Goal: Task Accomplishment & Management: Use online tool/utility

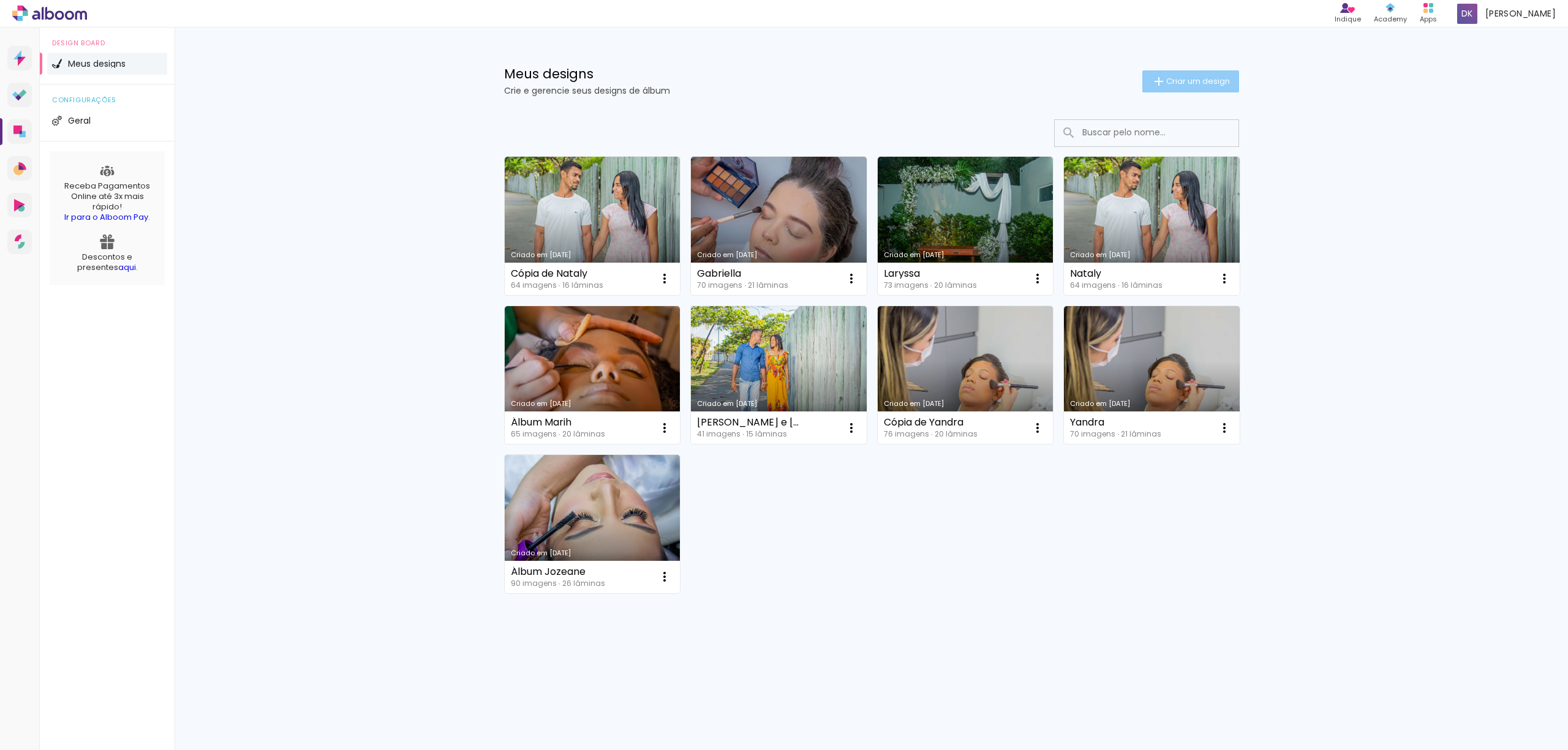
click at [1201, 77] on span "Criar um design" at bounding box center [1198, 81] width 64 height 8
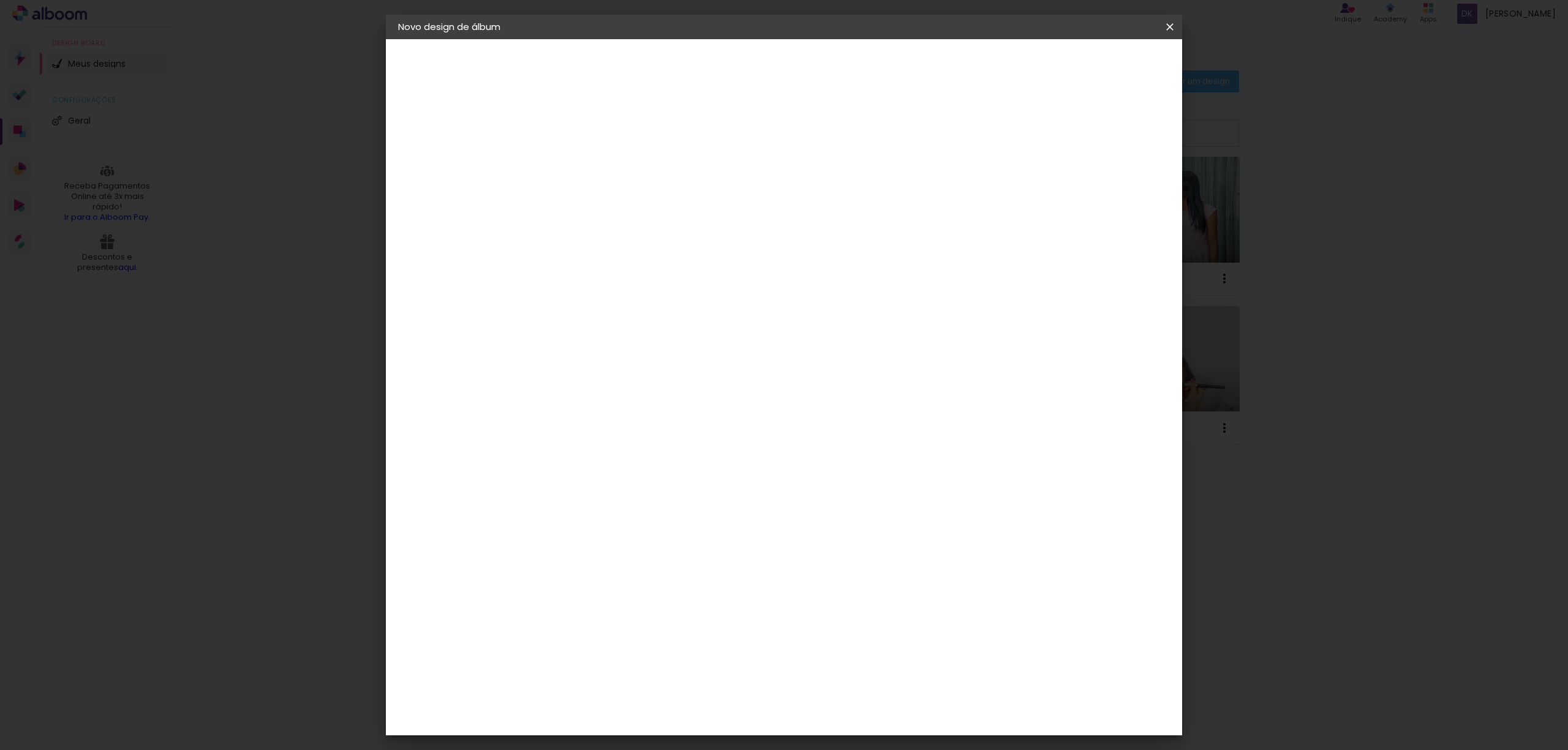
click at [598, 172] on input at bounding box center [598, 164] width 0 height 19
type input "Leni"
type paper-input "Leni"
click at [0, 0] on slot "Avançar" at bounding box center [0, 0] width 0 height 0
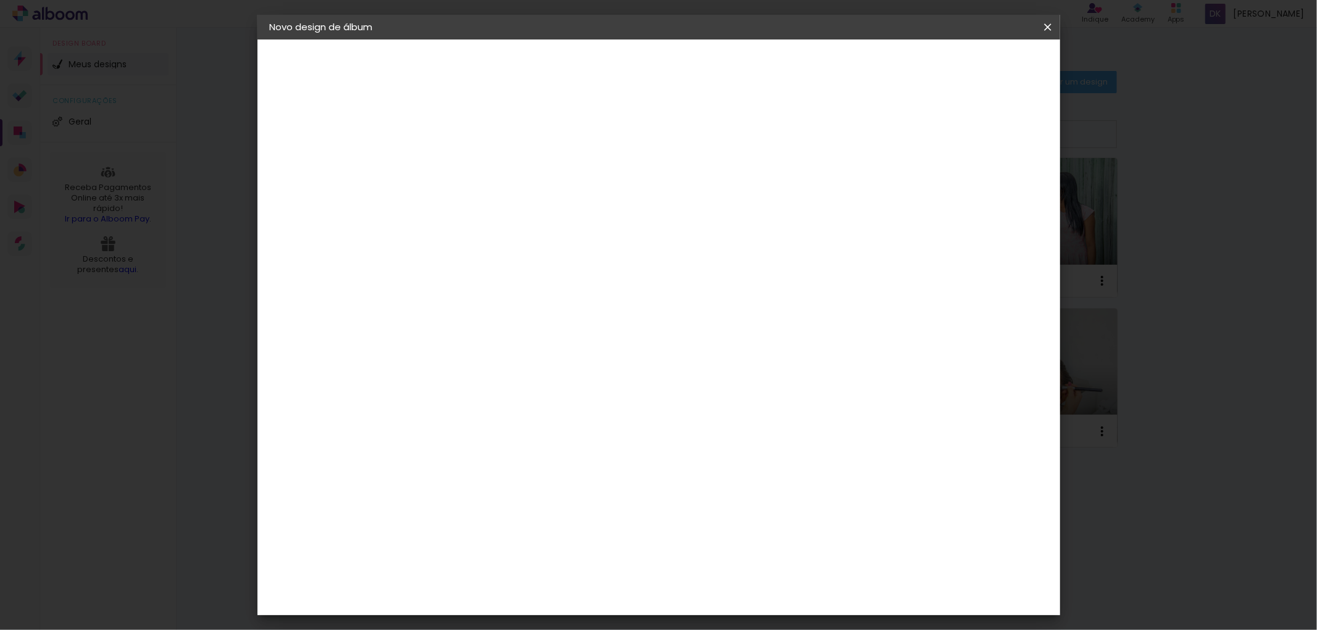
click at [0, 0] on slot "Tamanho Livre" at bounding box center [0, 0] width 0 height 0
drag, startPoint x: 996, startPoint y: 78, endPoint x: 1002, endPoint y: 70, distance: 10.5
click at [721, 78] on header "Fornecedor Escolha um fornecedor ou avance com o tamanho livre. Voltar Avançar" at bounding box center [569, 76] width 303 height 73
click at [702, 70] on paper-button "Avançar" at bounding box center [672, 65] width 60 height 21
click at [969, 65] on span "Iniciar design" at bounding box center [941, 65] width 56 height 9
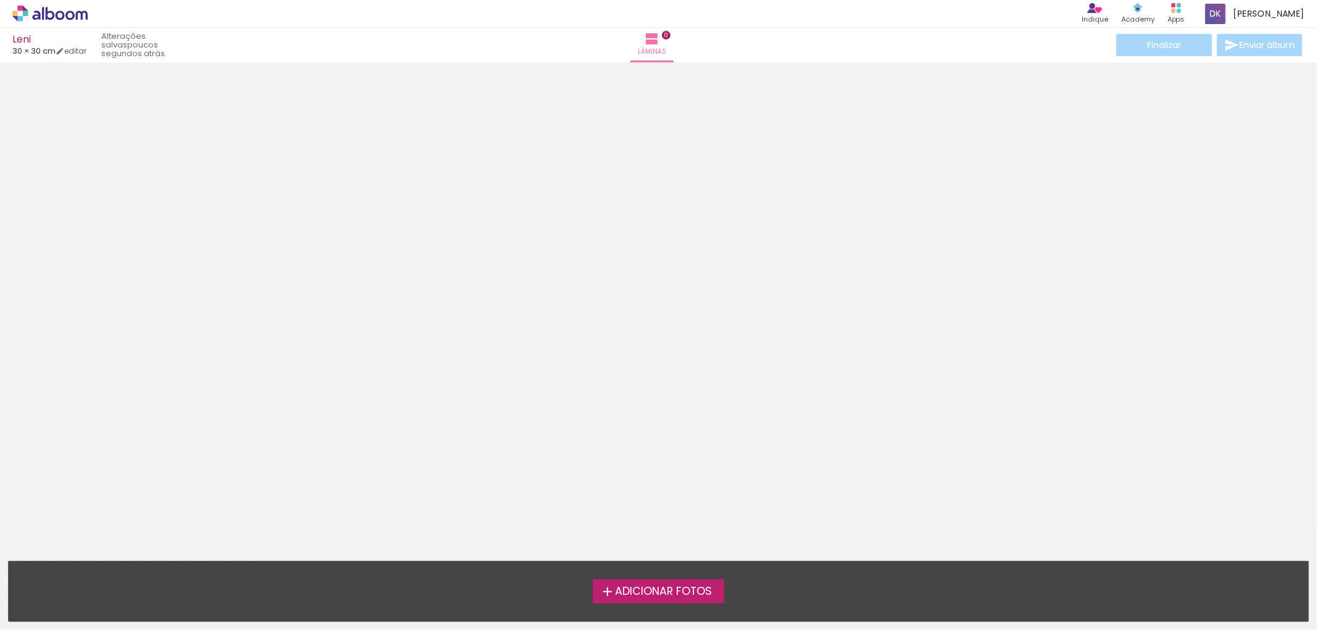
click at [643, 595] on span "Adicionar Fotos" at bounding box center [663, 591] width 97 height 11
click at [0, 0] on input "file" at bounding box center [0, 0] width 0 height 0
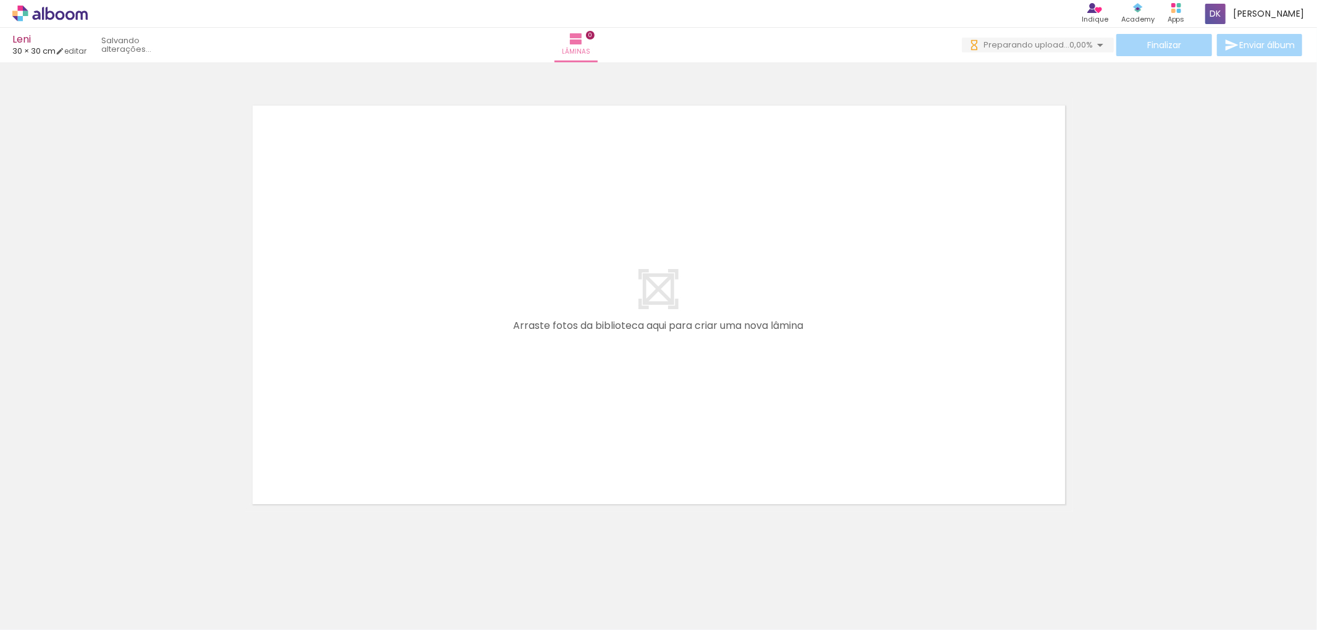
click at [40, 607] on span "Adicionar Fotos" at bounding box center [43, 614] width 37 height 14
click at [0, 0] on input "file" at bounding box center [0, 0] width 0 height 0
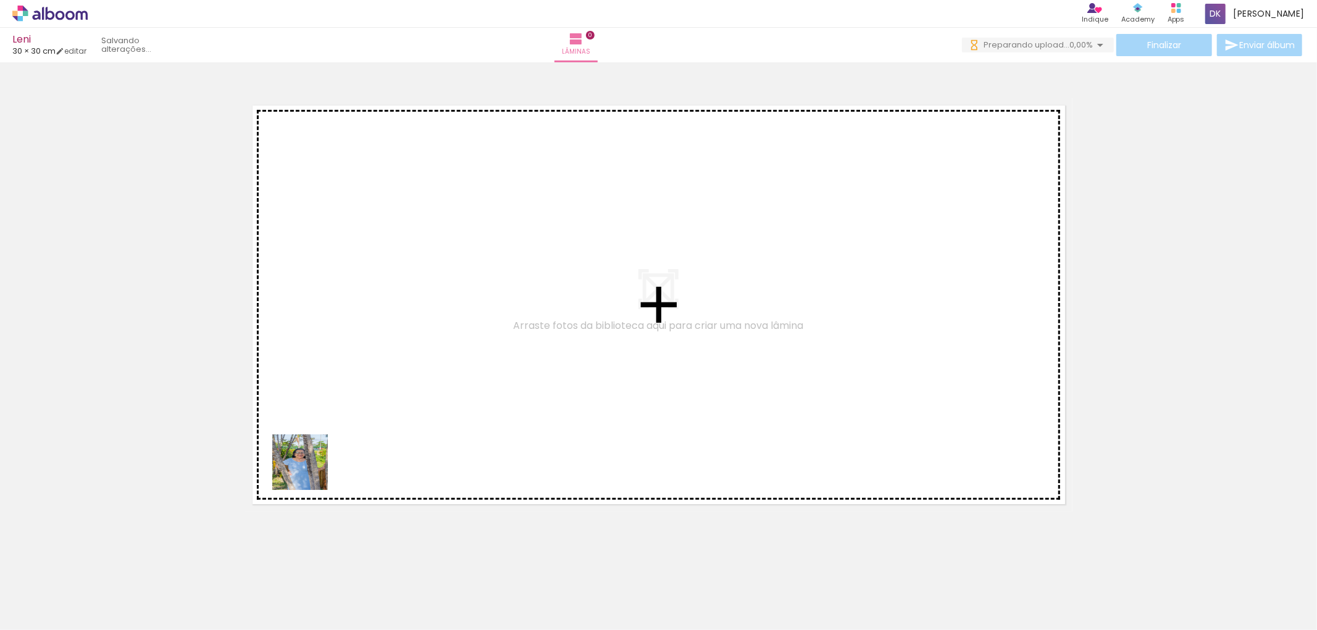
drag, startPoint x: 133, startPoint y: 593, endPoint x: 397, endPoint y: 349, distance: 359.1
click at [397, 349] on quentale-workspace at bounding box center [658, 315] width 1317 height 630
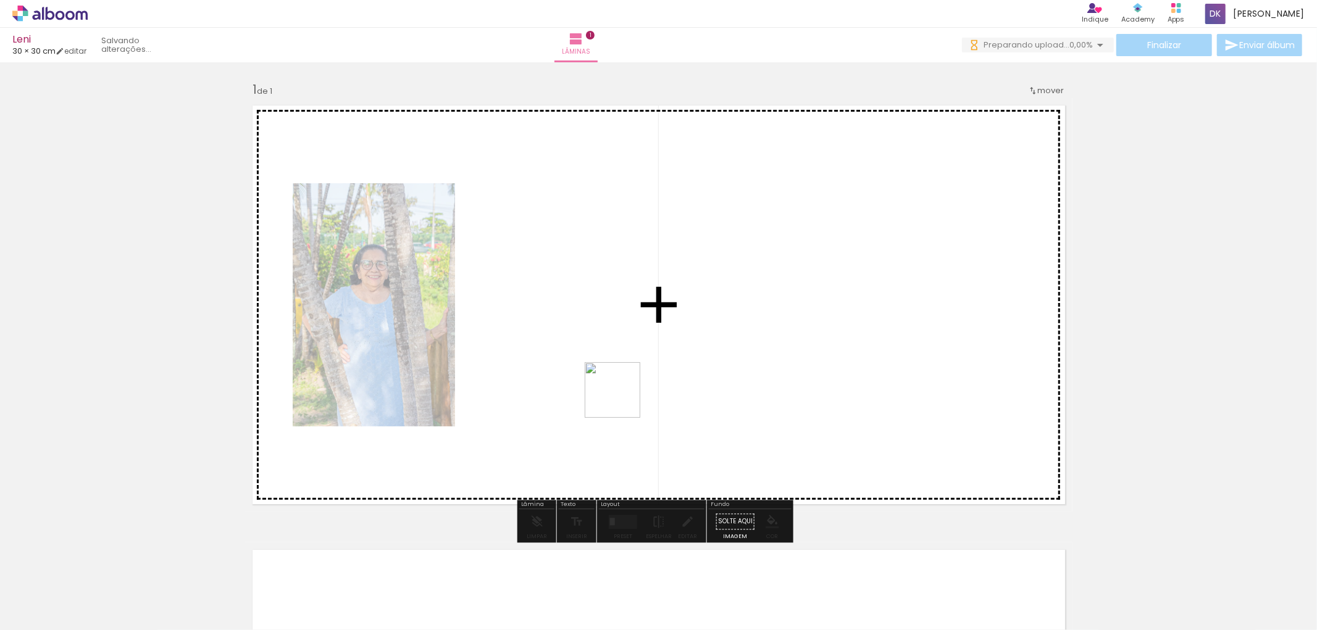
drag, startPoint x: 207, startPoint y: 586, endPoint x: 622, endPoint y: 399, distance: 454.4
click at [622, 399] on quentale-workspace at bounding box center [658, 315] width 1317 height 630
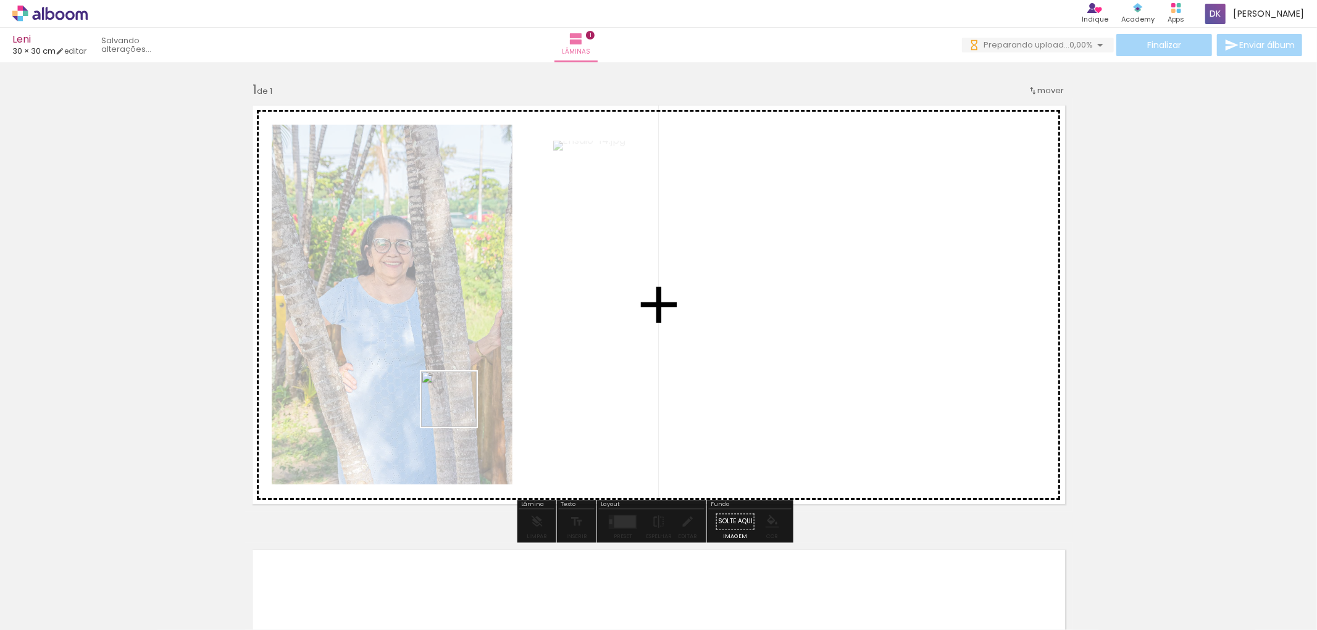
drag, startPoint x: 275, startPoint y: 594, endPoint x: 470, endPoint y: 400, distance: 275.4
click at [460, 397] on quentale-workspace at bounding box center [658, 315] width 1317 height 630
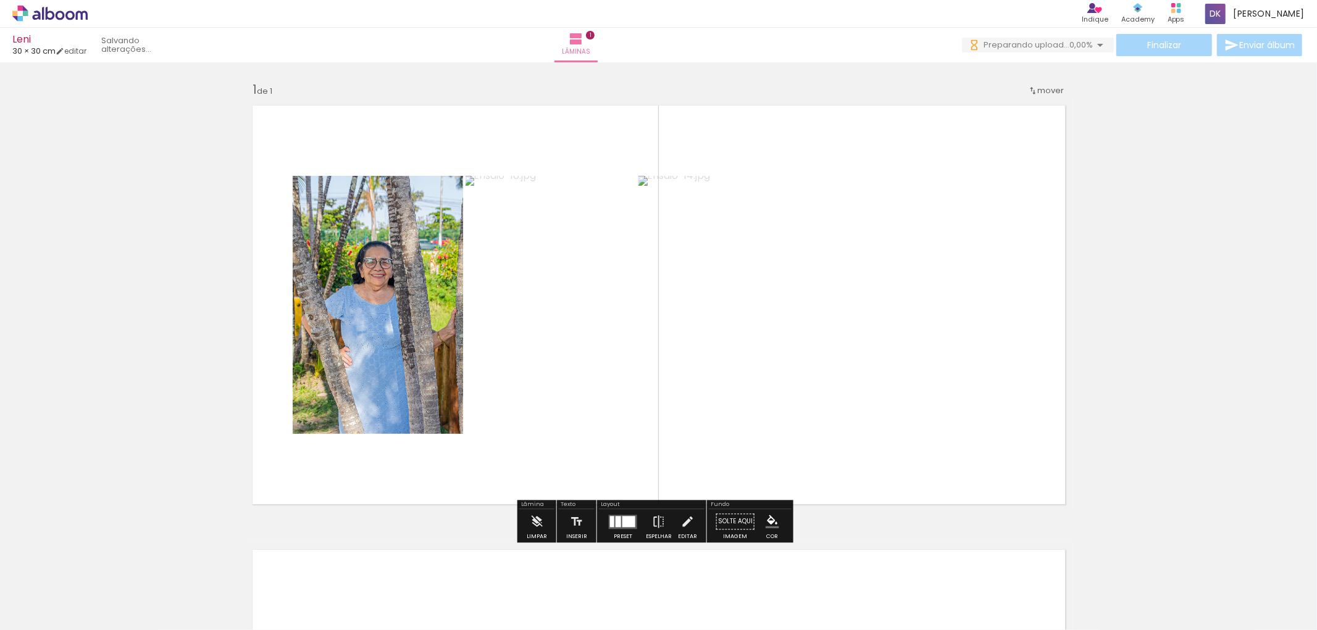
click at [812, 360] on quentale-photo at bounding box center [831, 305] width 386 height 258
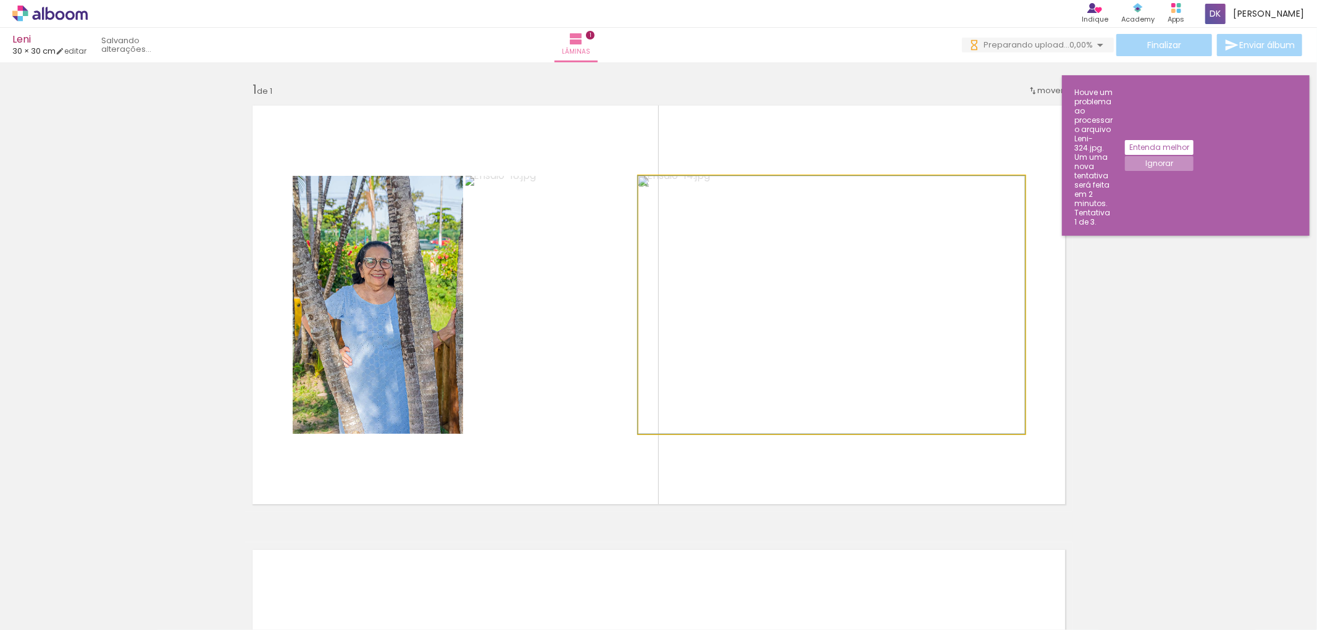
click at [786, 347] on quentale-photo at bounding box center [831, 305] width 386 height 258
drag, startPoint x: 665, startPoint y: 191, endPoint x: 677, endPoint y: 189, distance: 12.6
click at [677, 189] on div at bounding box center [680, 189] width 20 height 20
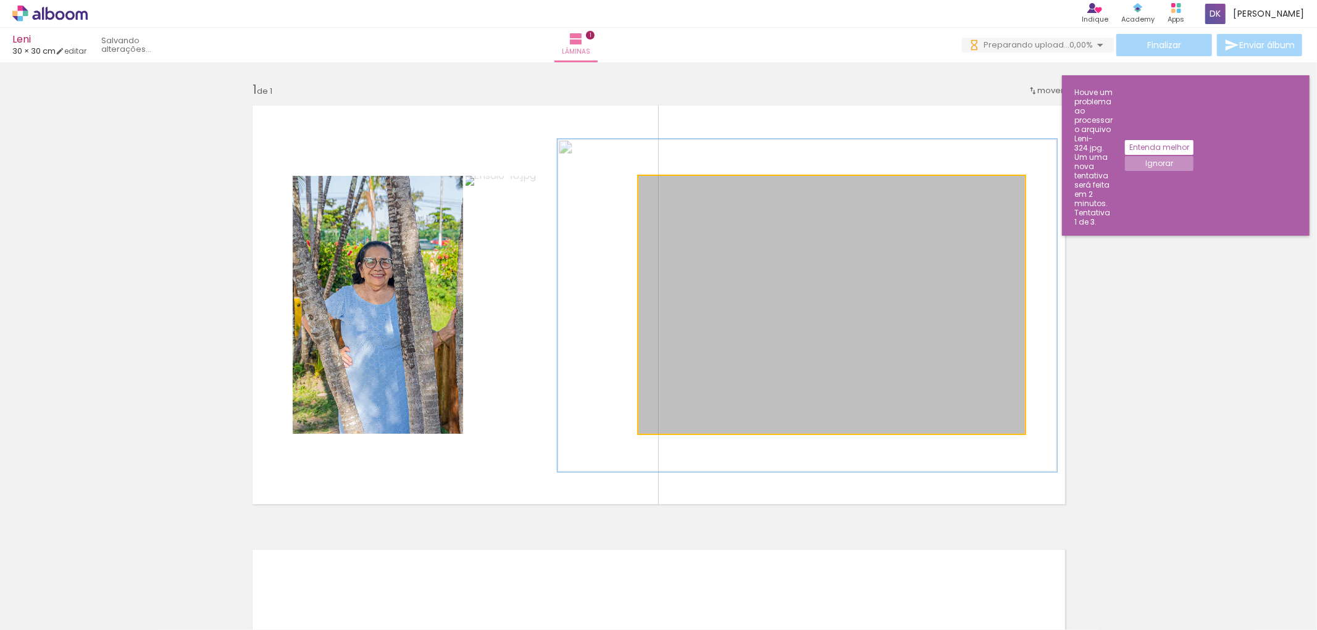
drag, startPoint x: 780, startPoint y: 318, endPoint x: 755, endPoint y: 319, distance: 24.1
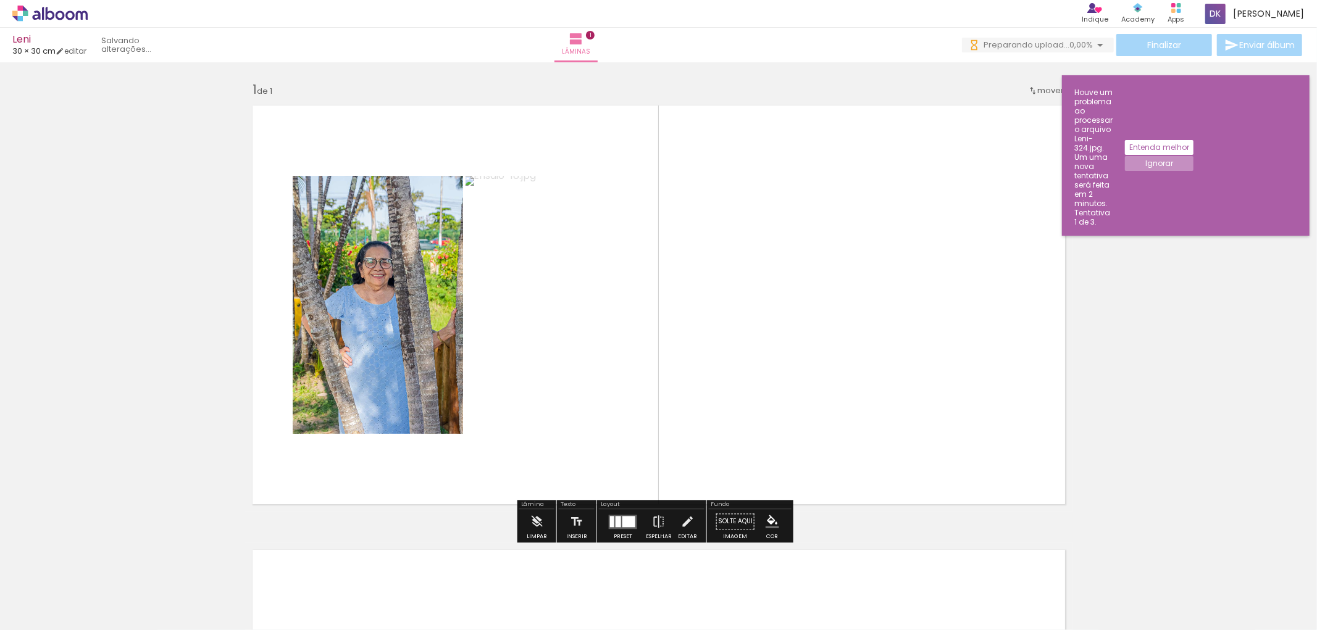
click at [767, 144] on quentale-layouter at bounding box center [658, 305] width 827 height 414
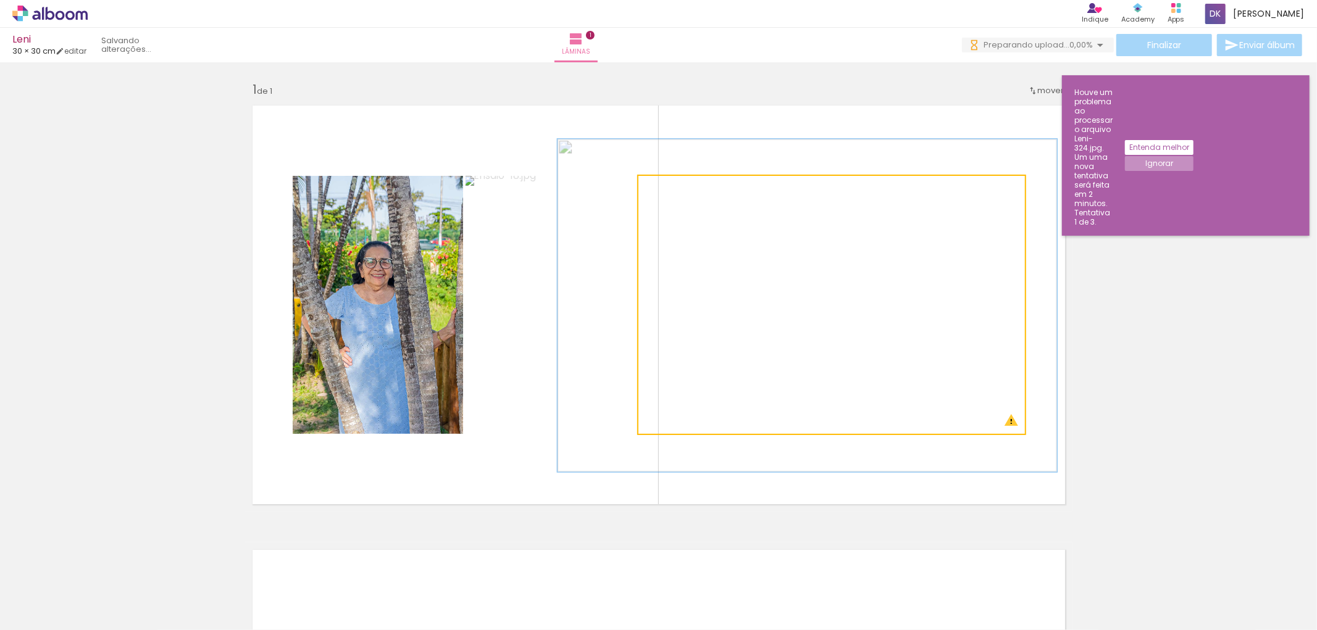
click at [794, 347] on quentale-photo at bounding box center [831, 305] width 386 height 258
drag, startPoint x: 675, startPoint y: 193, endPoint x: 686, endPoint y: 194, distance: 11.2
type paper-slider "152"
click at [686, 194] on div at bounding box center [693, 189] width 20 height 20
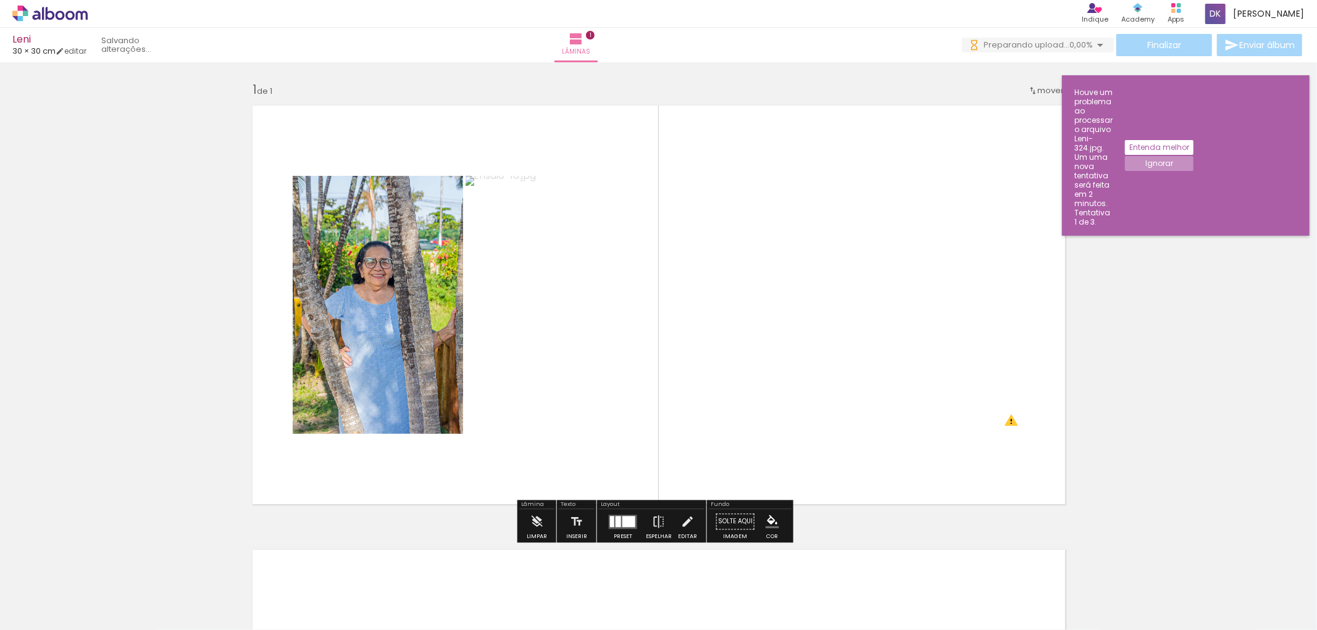
click at [802, 150] on quentale-layouter at bounding box center [658, 305] width 827 height 414
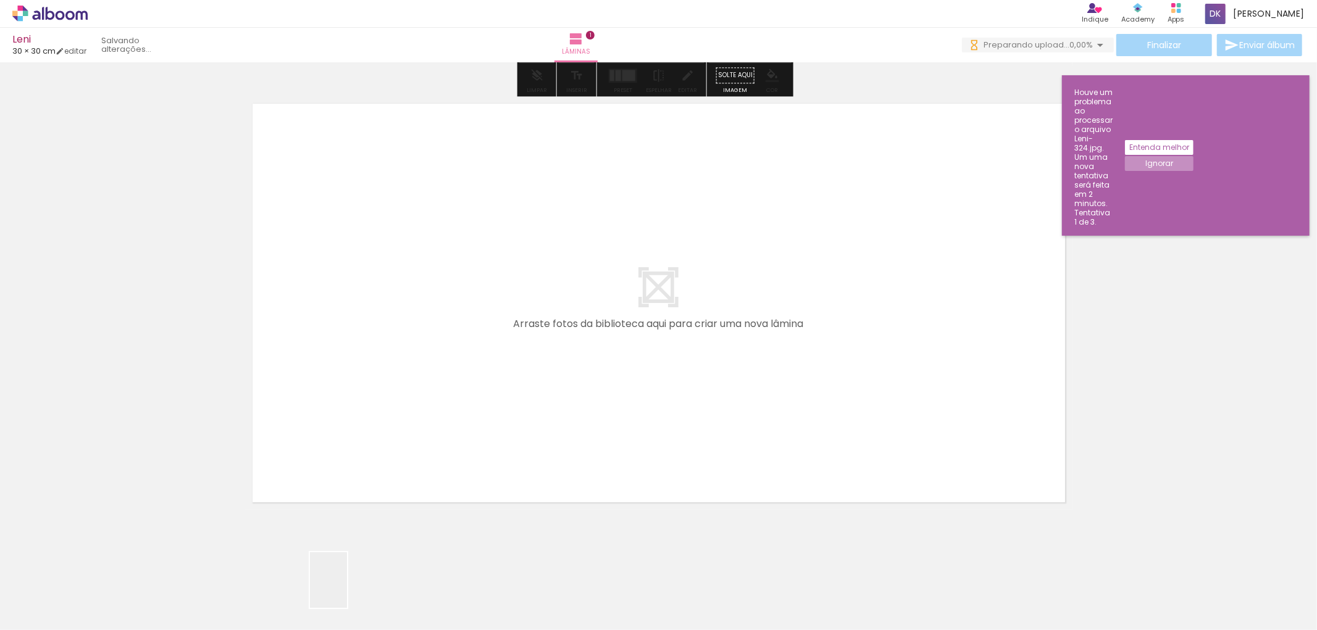
drag, startPoint x: 343, startPoint y: 602, endPoint x: 381, endPoint y: 528, distance: 82.8
click at [338, 383] on quentale-workspace at bounding box center [658, 315] width 1317 height 630
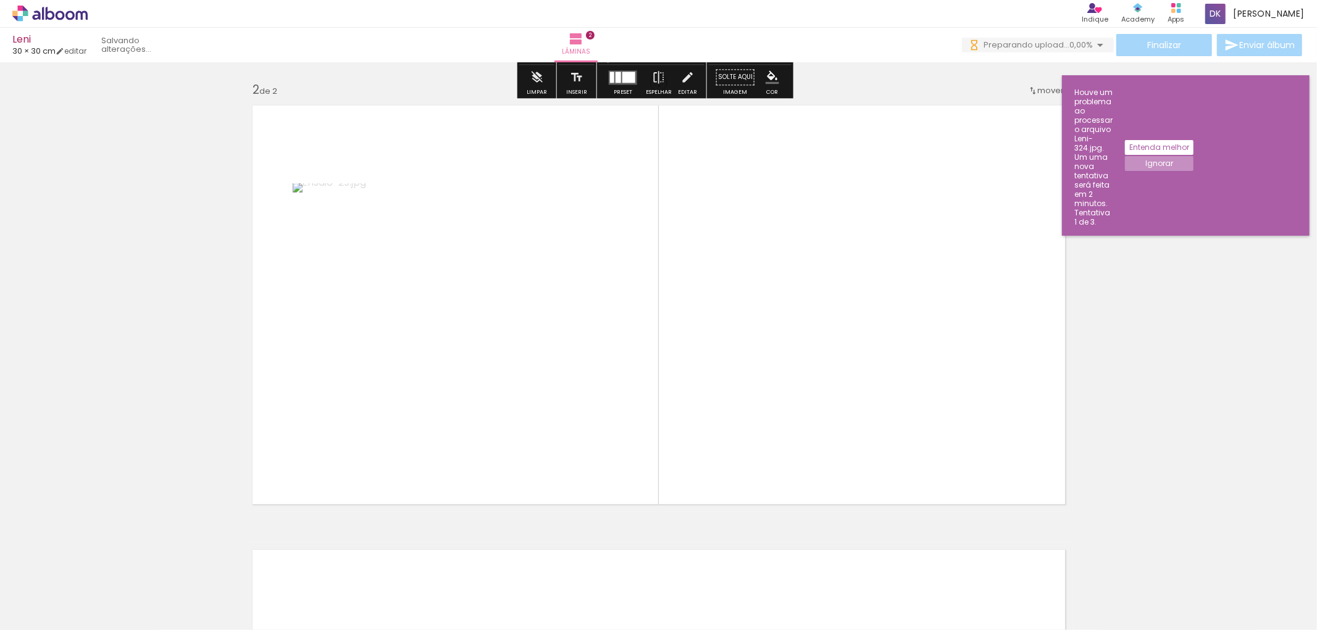
scroll to position [441, 0]
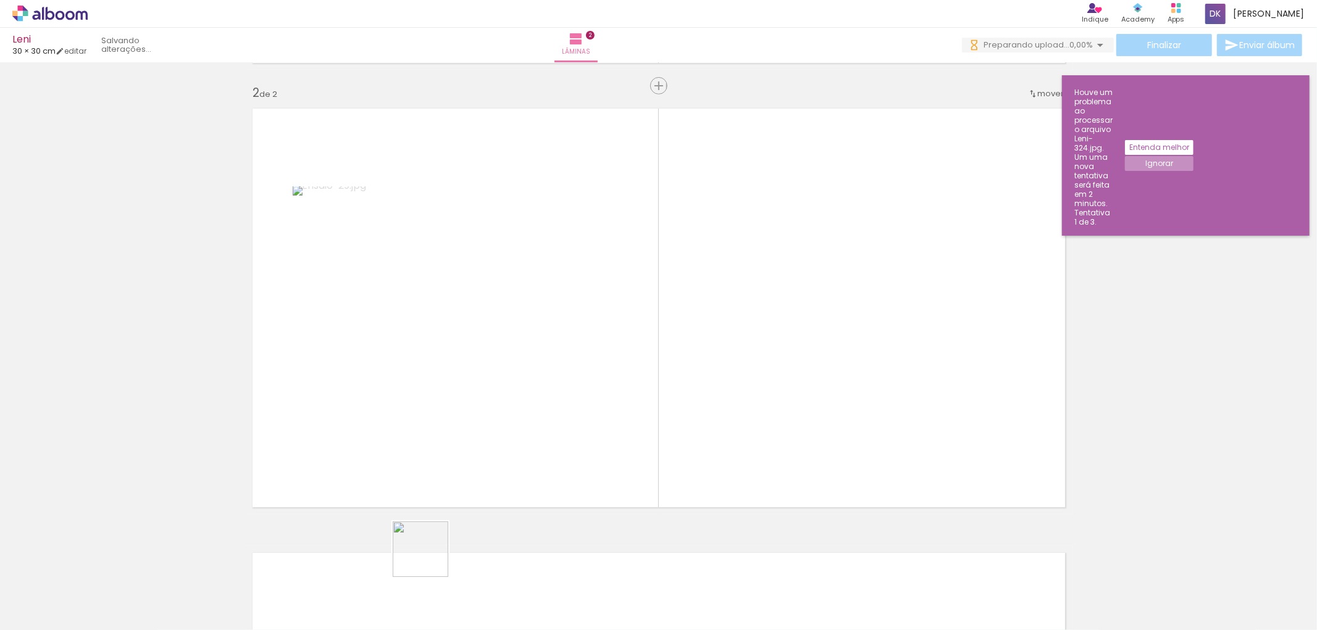
drag, startPoint x: 412, startPoint y: 577, endPoint x: 564, endPoint y: 336, distance: 284.6
click at [564, 336] on quentale-workspace at bounding box center [658, 315] width 1317 height 630
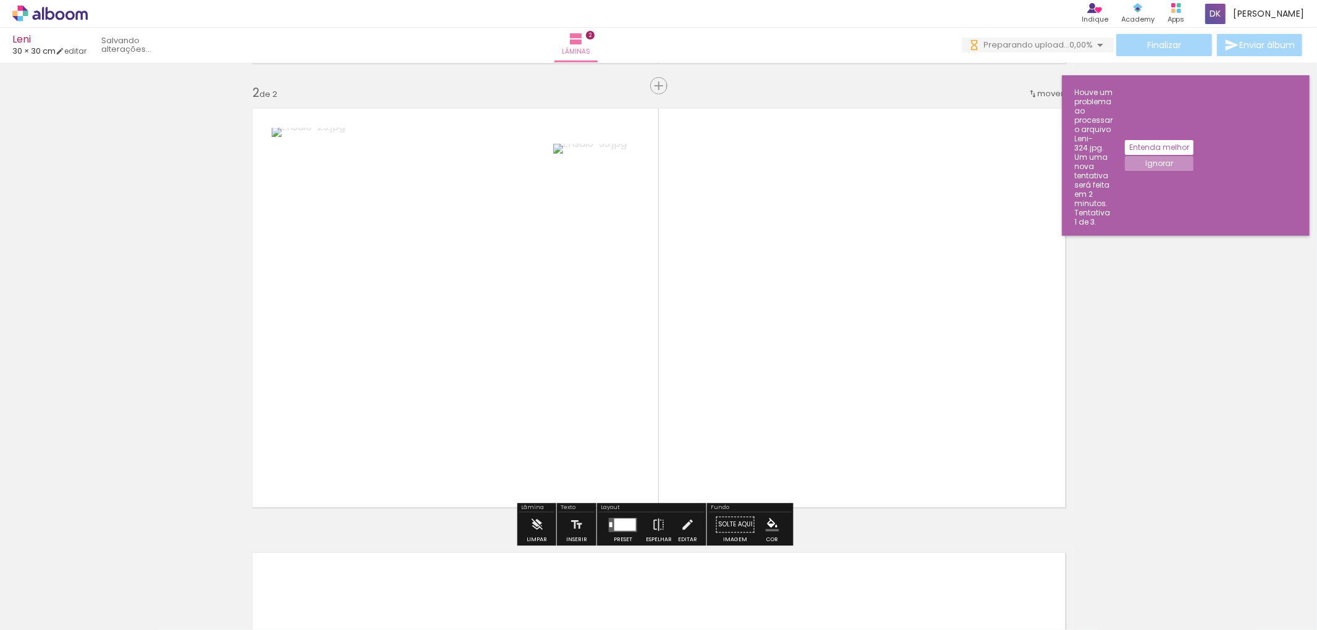
drag, startPoint x: 470, startPoint y: 602, endPoint x: 575, endPoint y: 348, distance: 274.3
click at [581, 344] on quentale-workspace at bounding box center [658, 315] width 1317 height 630
click at [614, 533] on div at bounding box center [622, 524] width 33 height 25
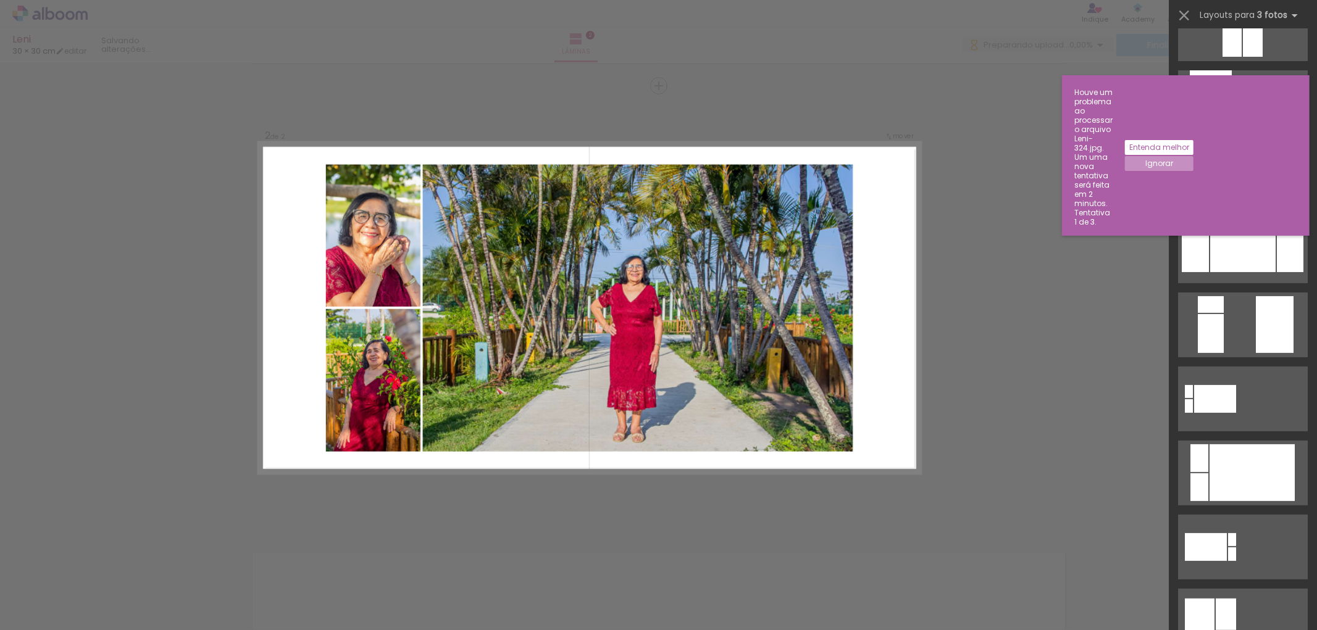
scroll to position [206, 0]
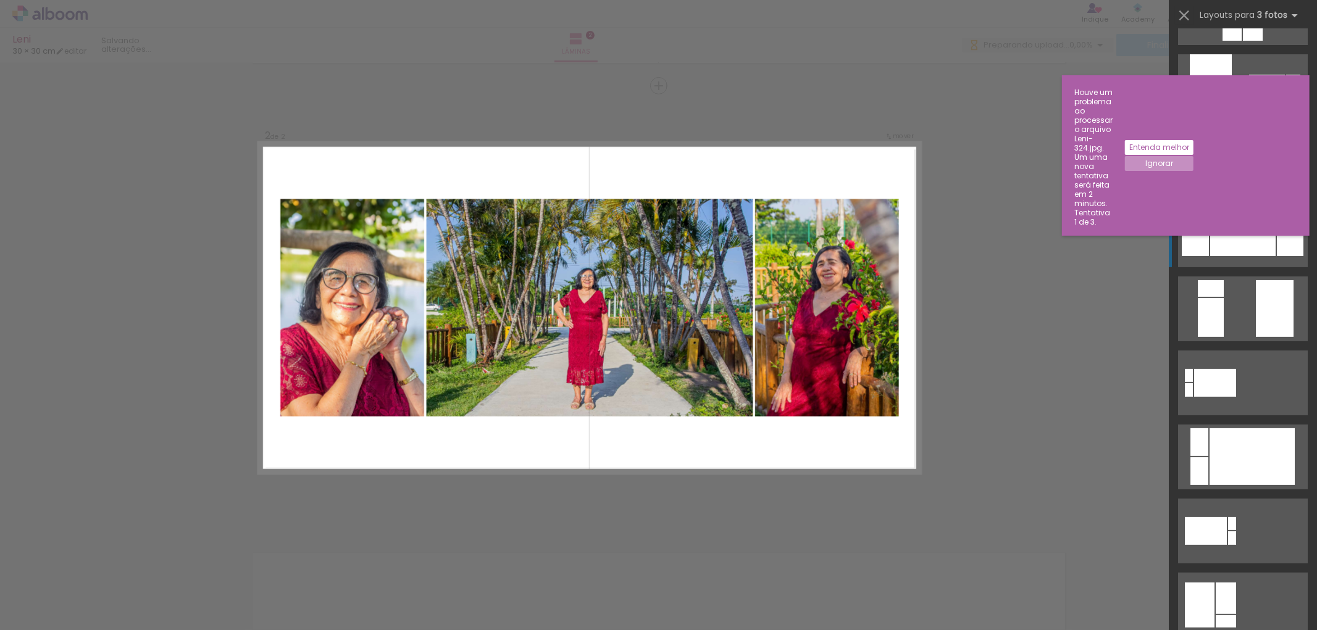
click at [1232, 236] on div at bounding box center [1242, 235] width 65 height 43
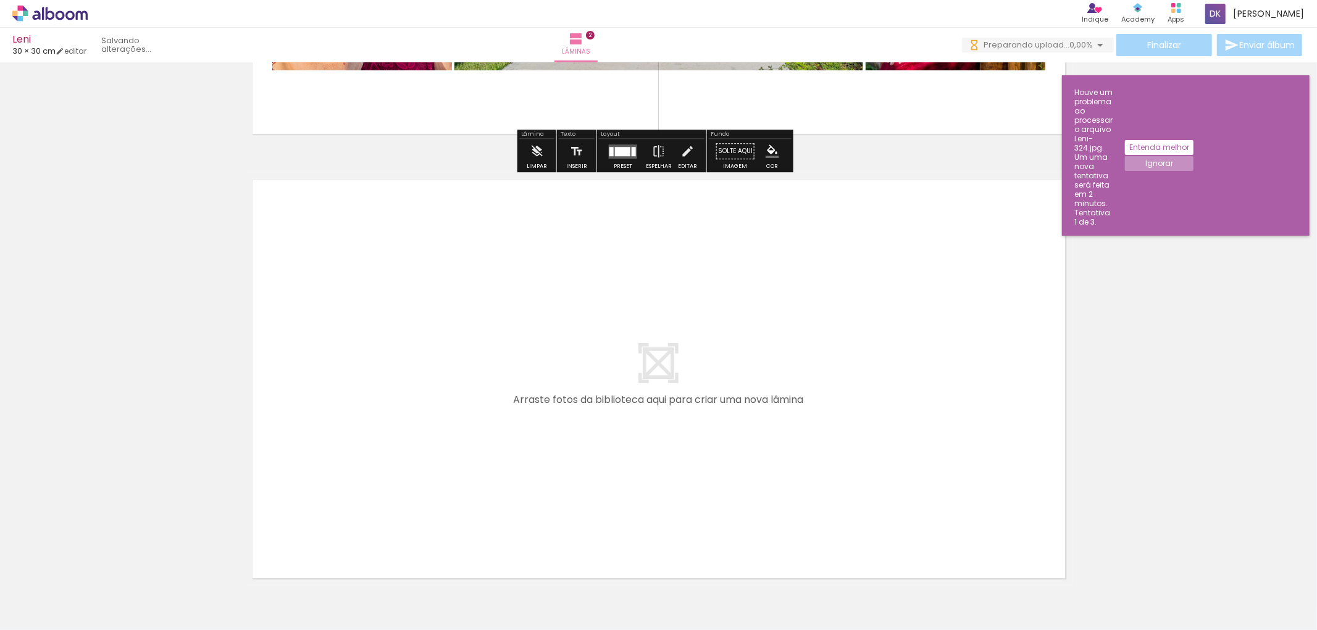
scroll to position [853, 0]
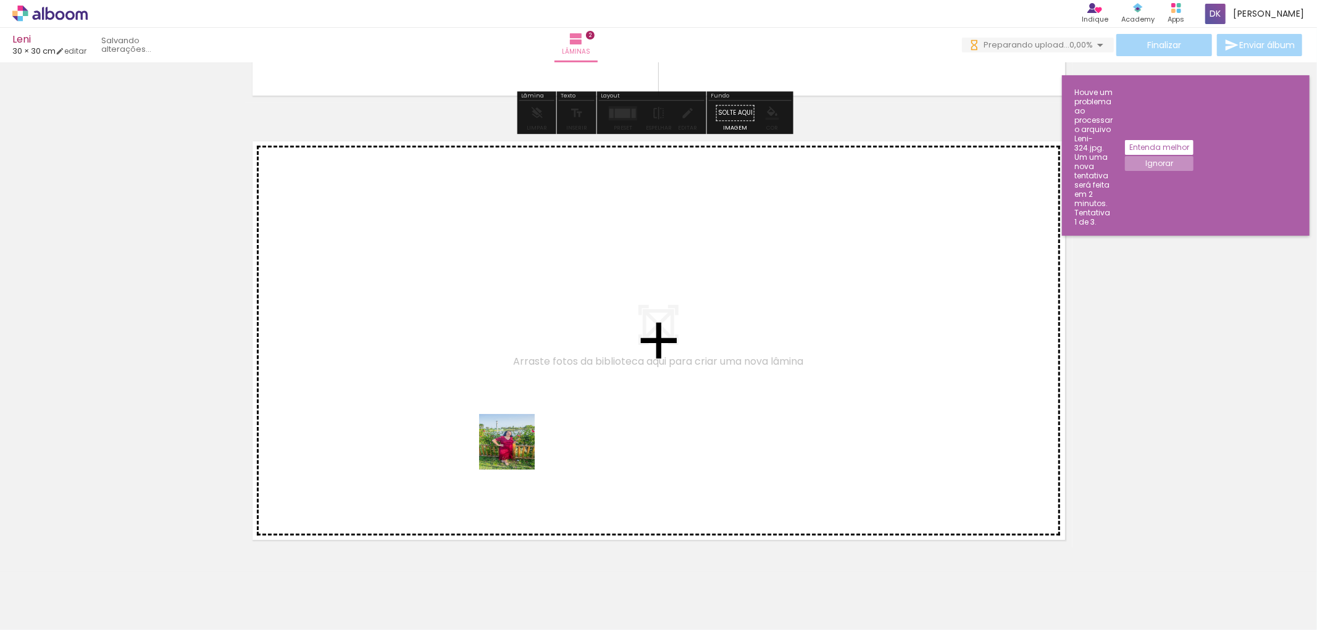
drag, startPoint x: 516, startPoint y: 451, endPoint x: 555, endPoint y: 546, distance: 102.4
click at [497, 396] on quentale-workspace at bounding box center [658, 315] width 1317 height 630
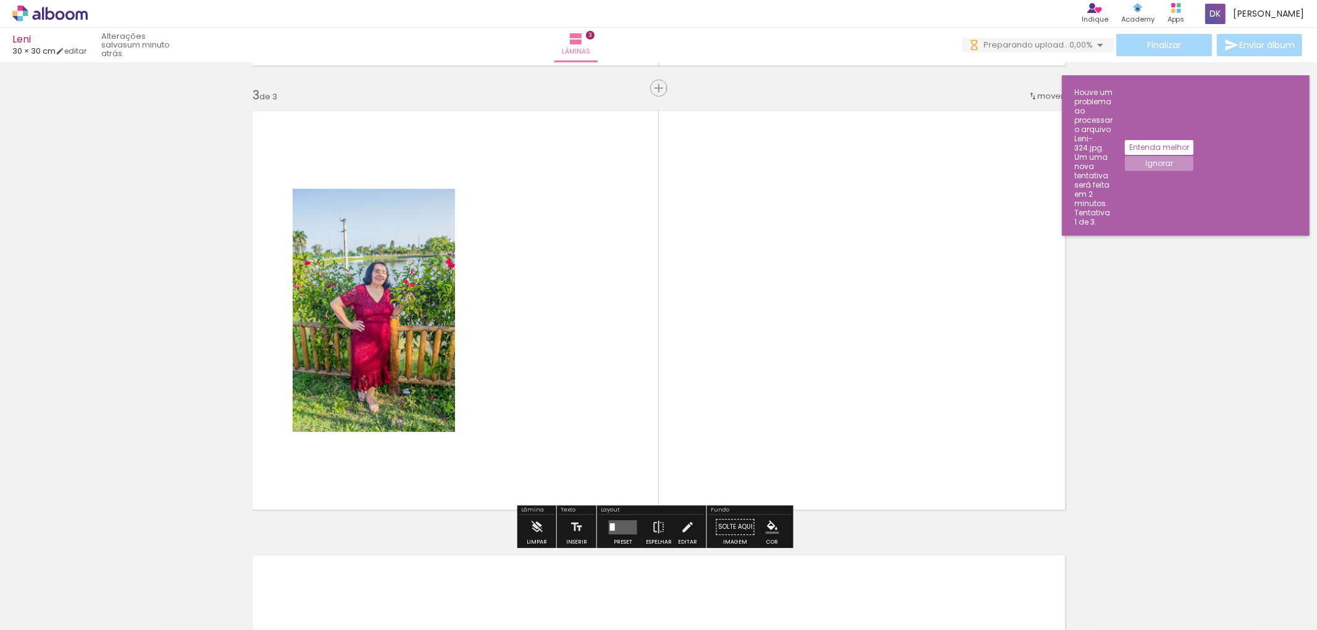
scroll to position [886, 0]
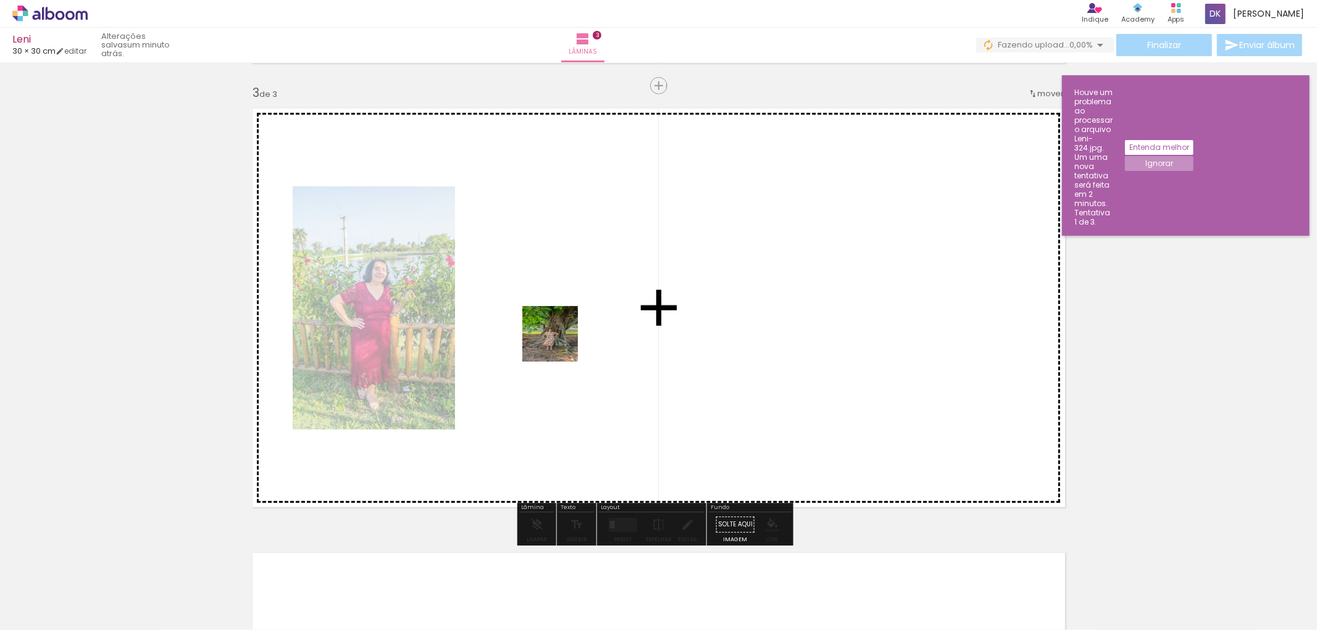
drag, startPoint x: 607, startPoint y: 537, endPoint x: 672, endPoint y: 575, distance: 75.3
click at [559, 342] on quentale-workspace at bounding box center [658, 315] width 1317 height 630
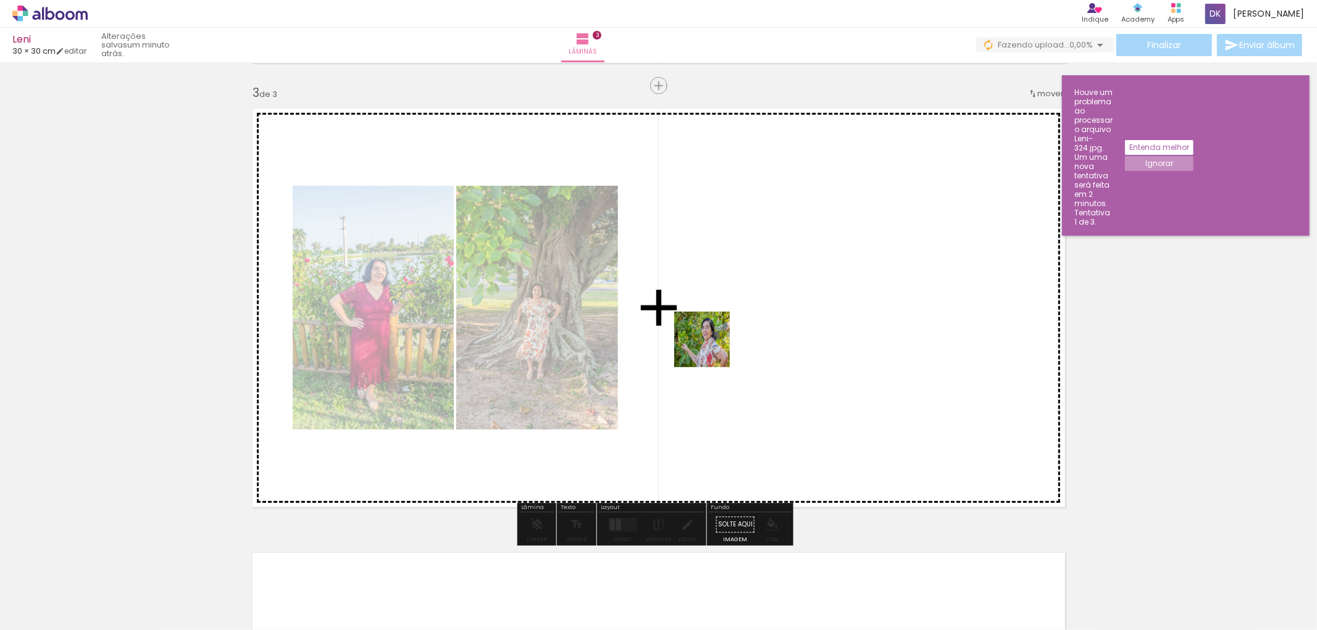
drag, startPoint x: 690, startPoint y: 603, endPoint x: 762, endPoint y: 557, distance: 85.8
click at [711, 344] on quentale-workspace at bounding box center [658, 315] width 1317 height 630
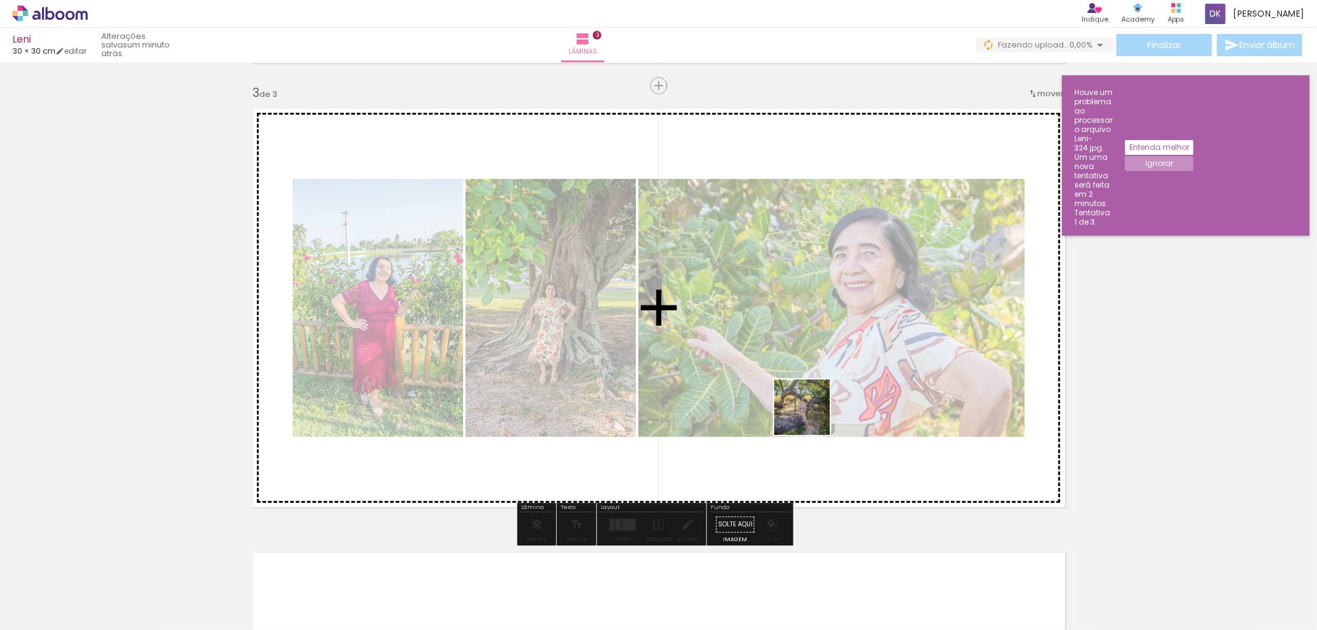
drag, startPoint x: 754, startPoint y: 593, endPoint x: 821, endPoint y: 385, distance: 218.6
click at [822, 386] on quentale-workspace at bounding box center [658, 315] width 1317 height 630
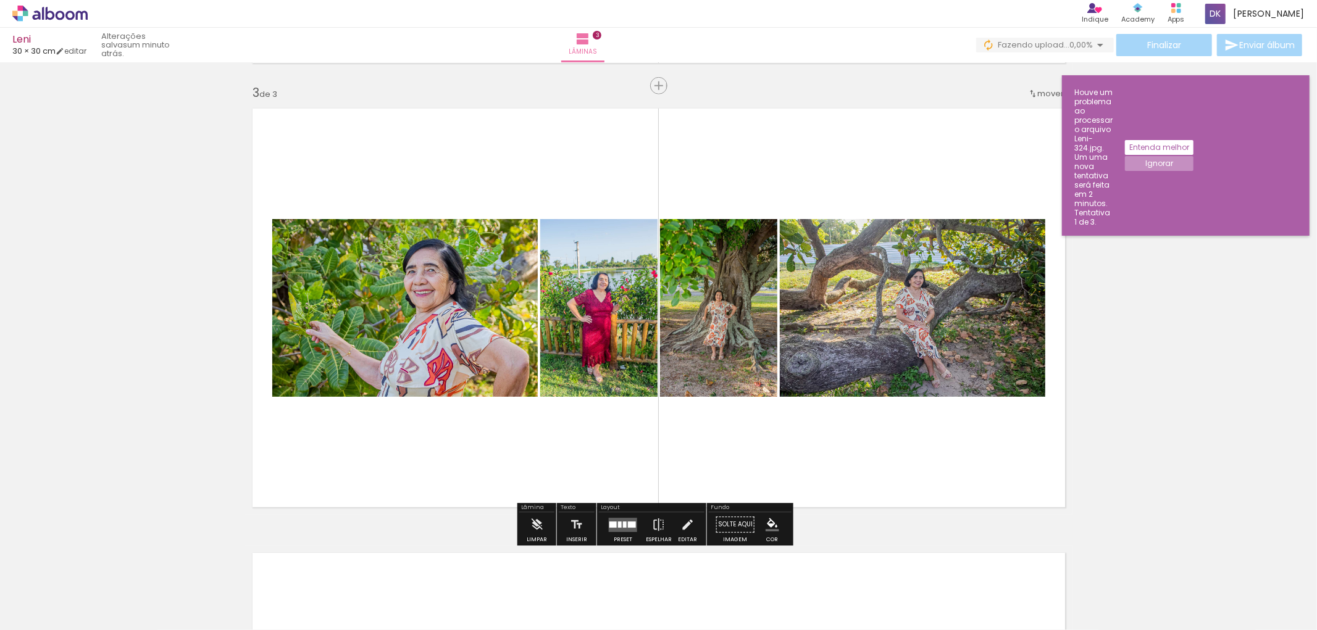
click at [626, 528] on quentale-layouter at bounding box center [623, 525] width 28 height 14
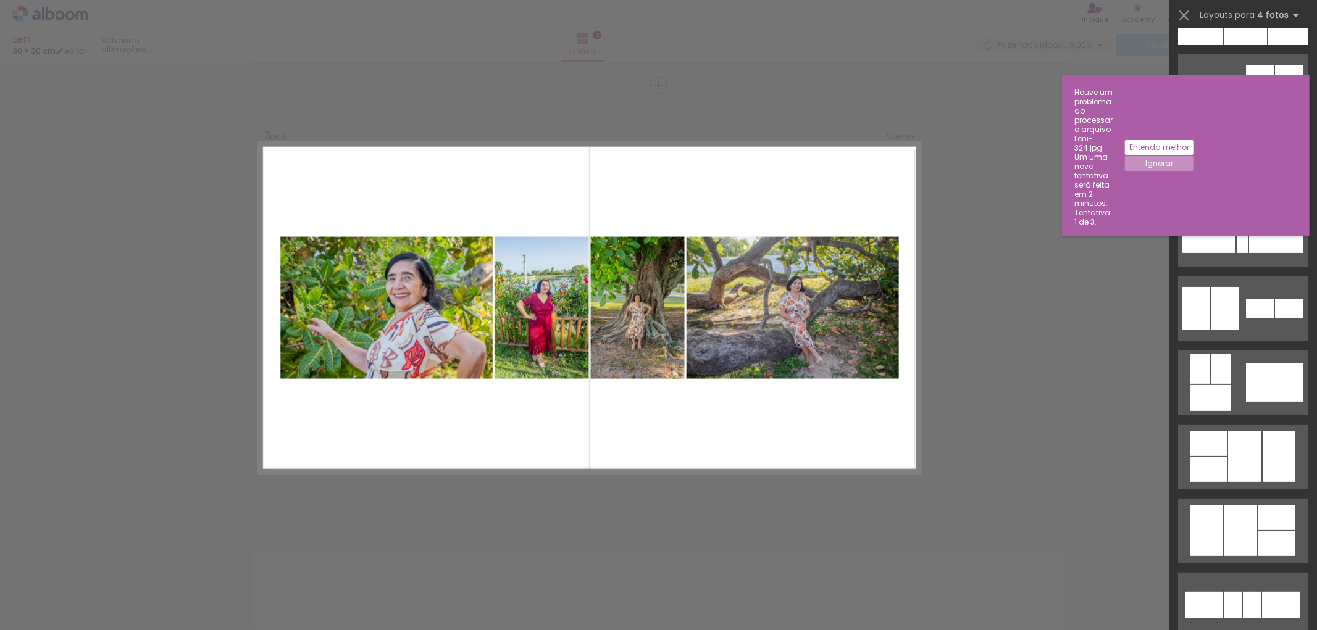
scroll to position [0, 0]
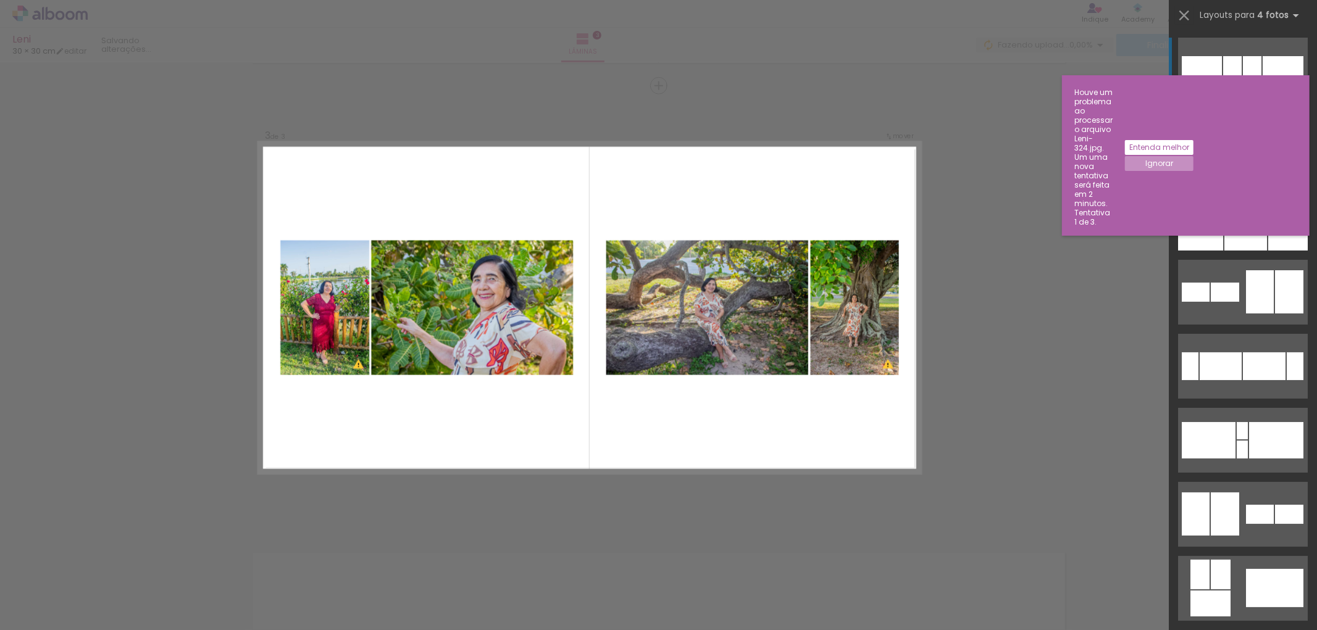
click at [0, 0] on slot "Entenda melhor" at bounding box center [0, 0] width 0 height 0
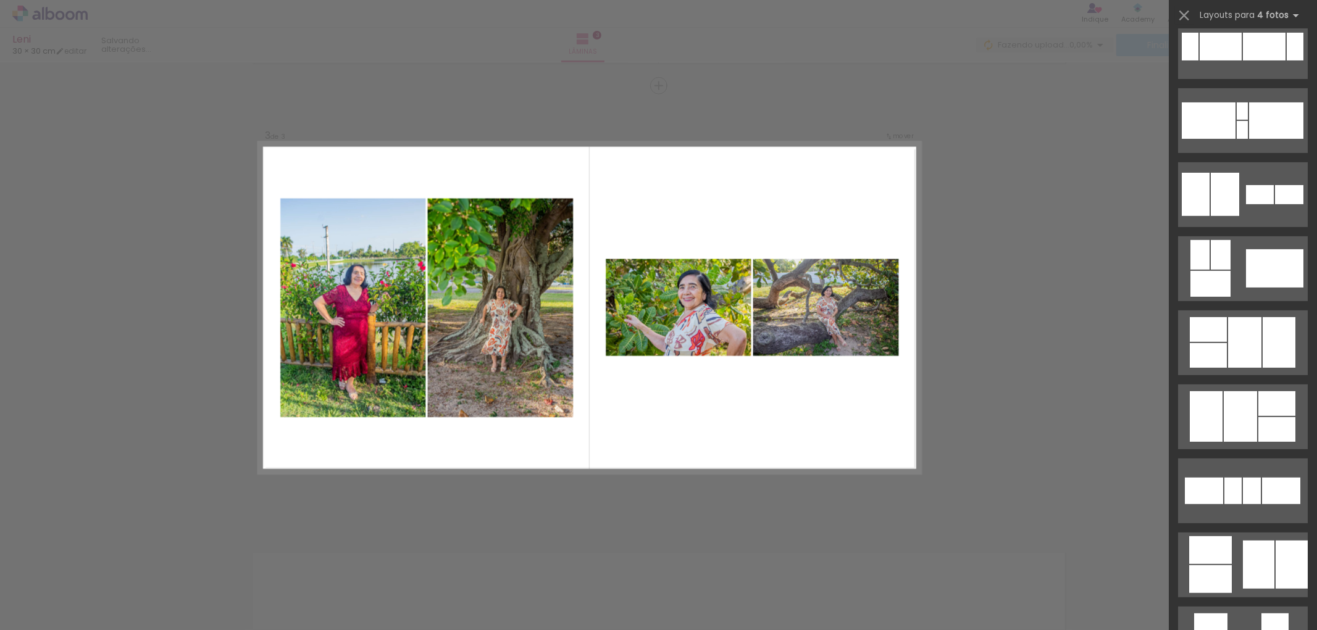
scroll to position [343, 0]
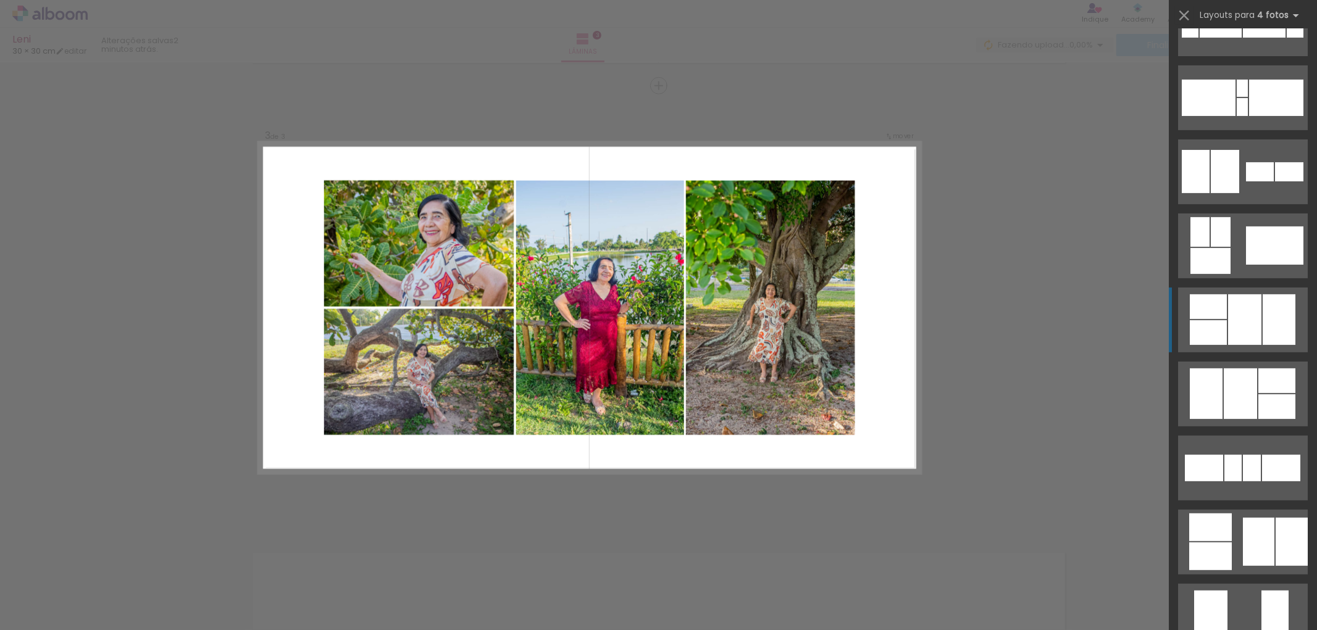
drag, startPoint x: 1228, startPoint y: 311, endPoint x: 1121, endPoint y: 332, distance: 108.8
click at [1229, 310] on div at bounding box center [1244, 319] width 33 height 51
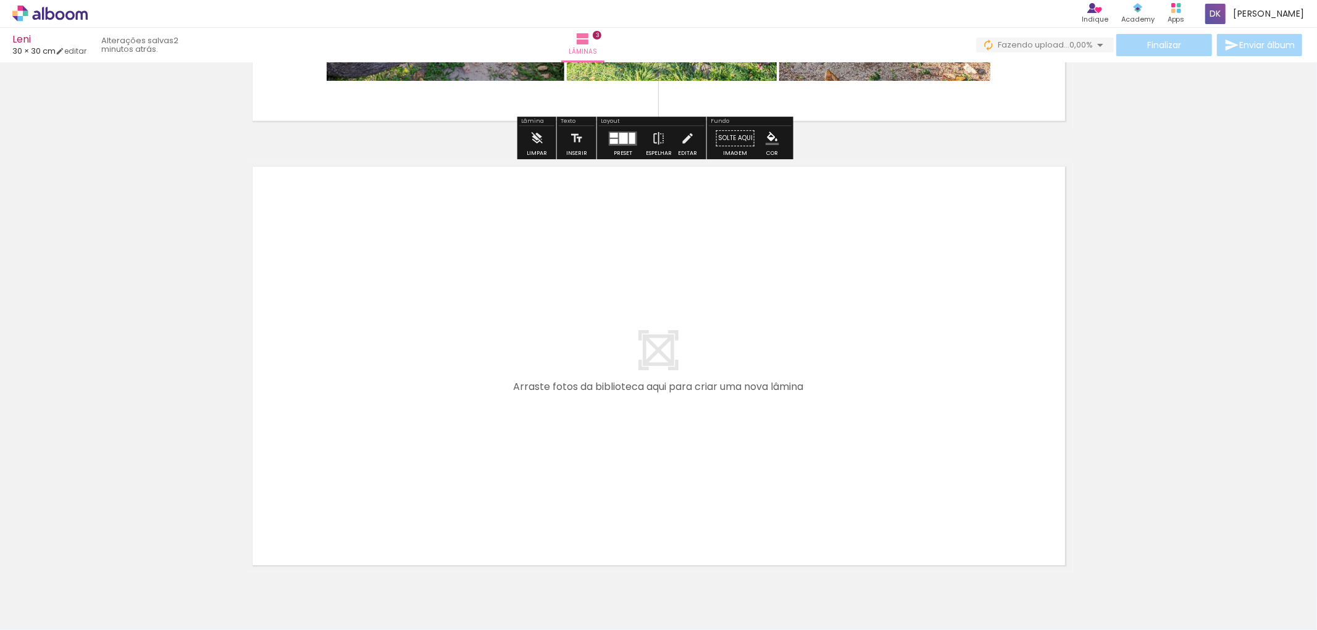
scroll to position [1297, 0]
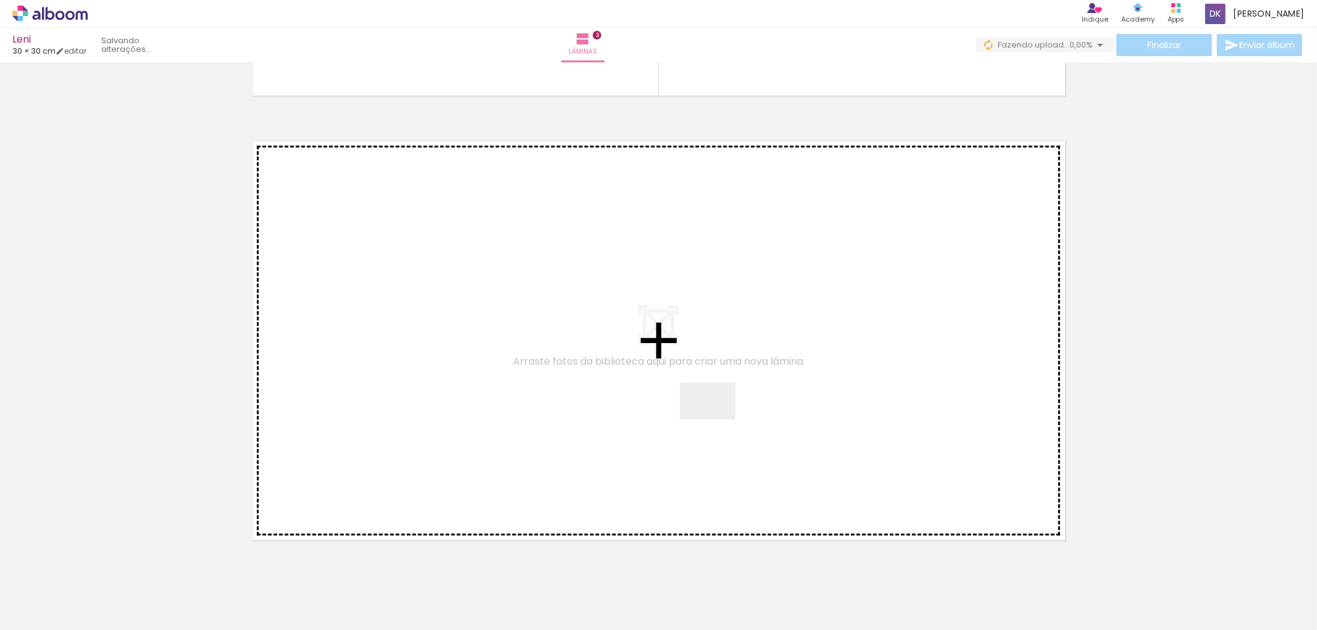
drag, startPoint x: 822, startPoint y: 601, endPoint x: 843, endPoint y: 551, distance: 54.8
click at [707, 406] on quentale-workspace at bounding box center [658, 315] width 1317 height 630
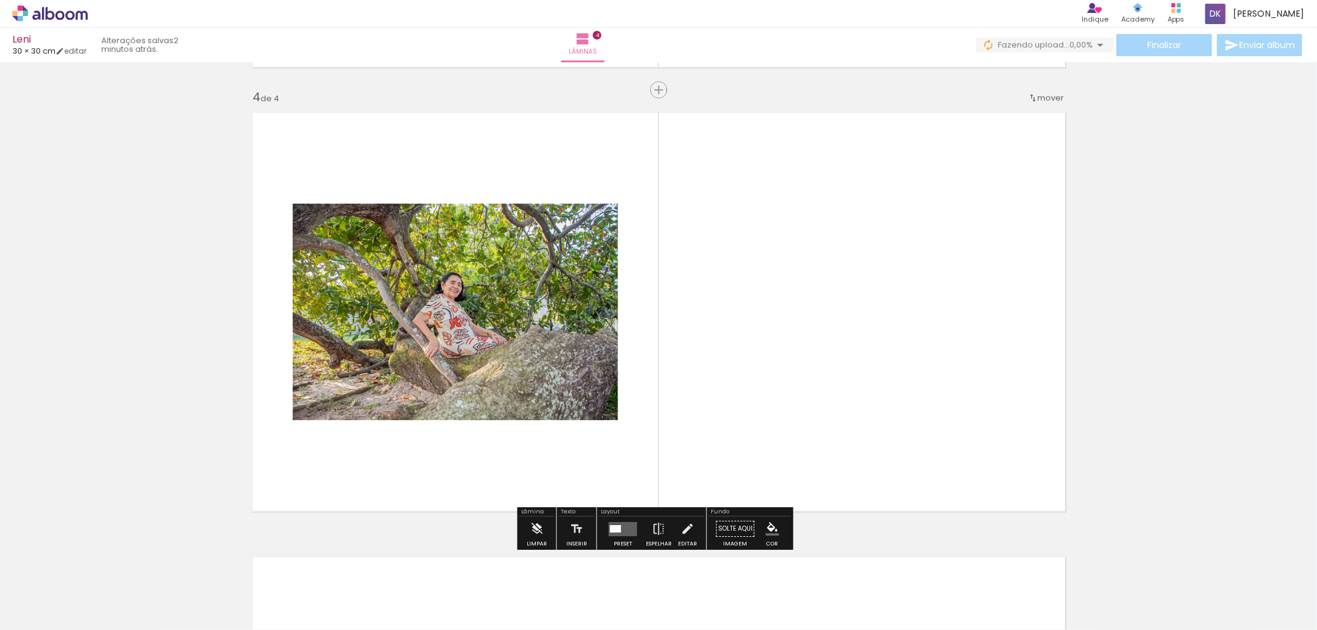
scroll to position [1330, 0]
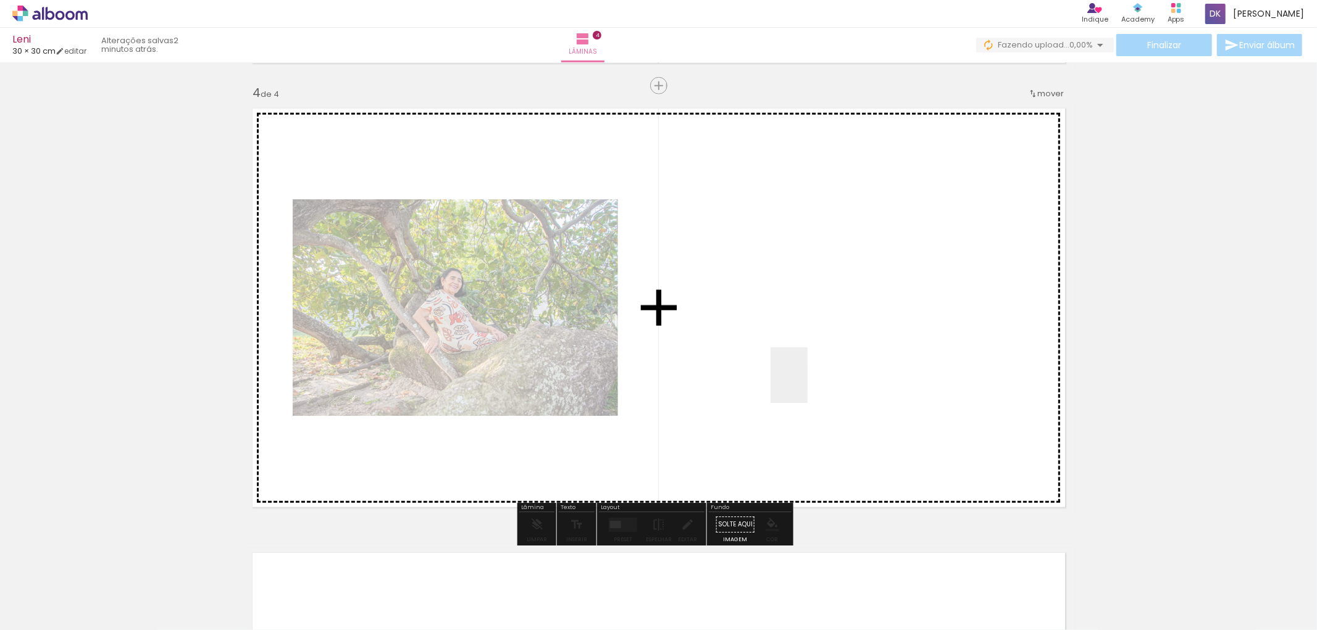
drag, startPoint x: 893, startPoint y: 601, endPoint x: 905, endPoint y: 509, distance: 92.1
click at [805, 378] on quentale-workspace at bounding box center [658, 315] width 1317 height 630
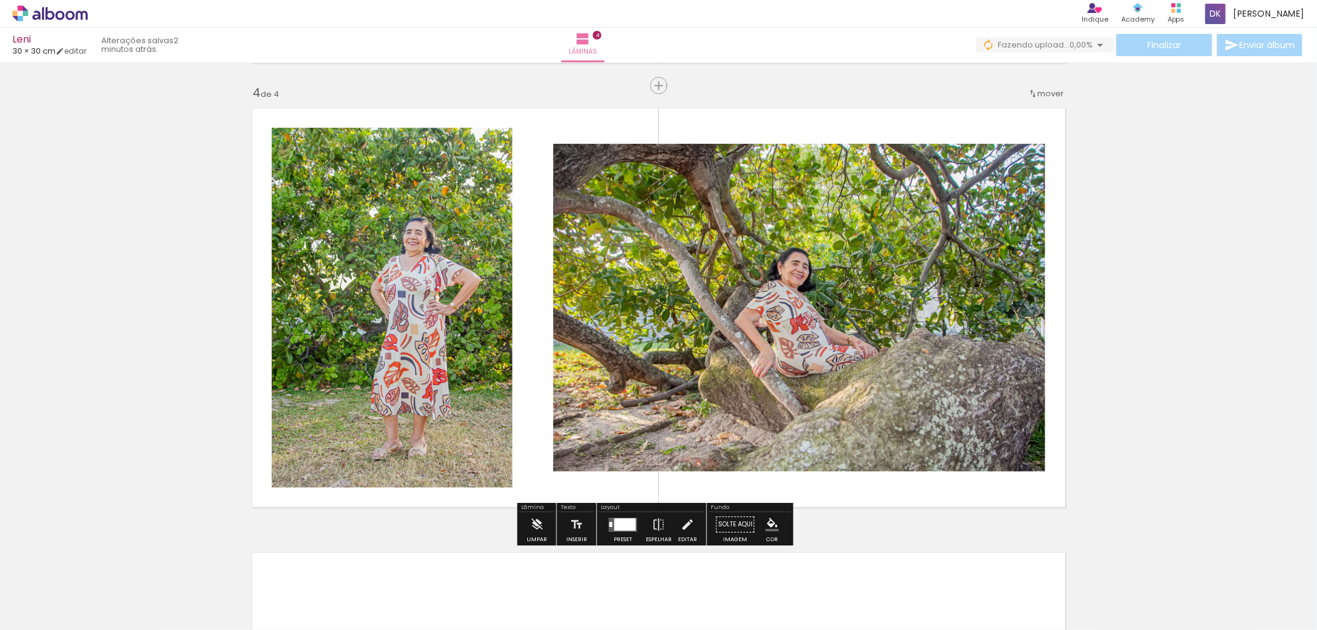
drag, startPoint x: 965, startPoint y: 591, endPoint x: 837, endPoint y: 391, distance: 236.8
click at [838, 388] on quentale-workspace at bounding box center [658, 315] width 1317 height 630
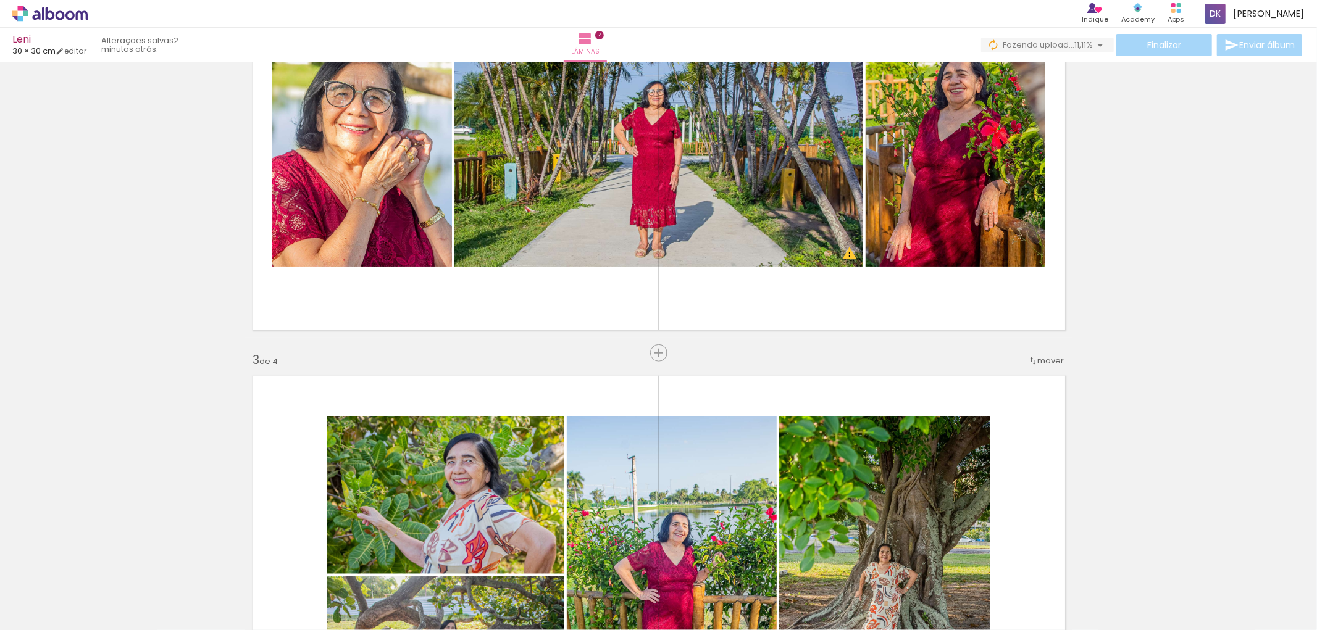
scroll to position [617, 0]
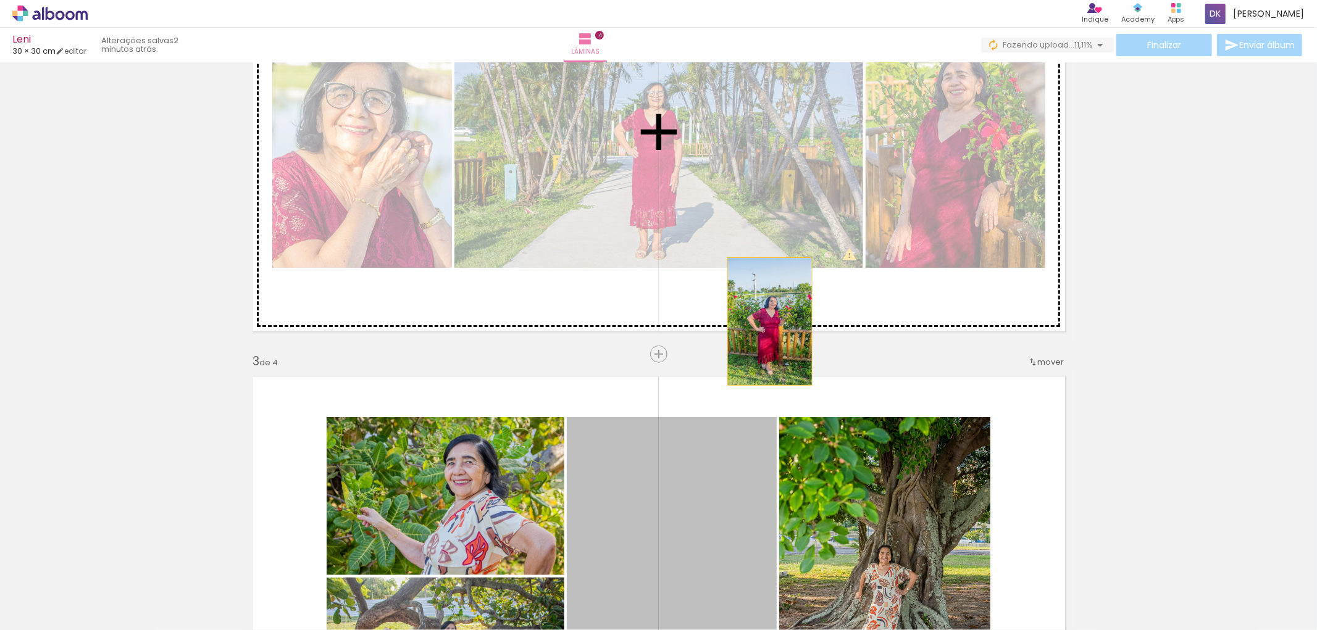
drag, startPoint x: 691, startPoint y: 504, endPoint x: 764, endPoint y: 319, distance: 199.0
click at [764, 319] on div "Inserir lâmina 1 de 4 Inserir lâmina 2 de 4 Inserir lâmina 3 de 4 Inserir lâmin…" at bounding box center [658, 560] width 1317 height 2223
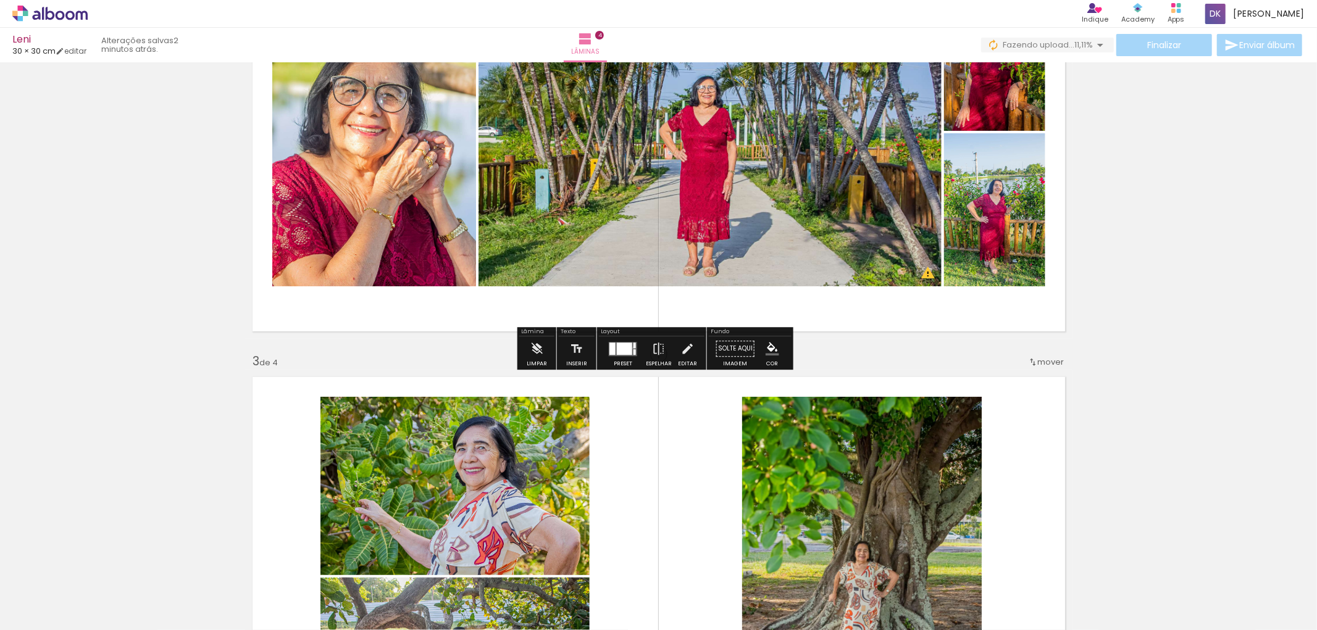
click at [631, 348] on quentale-layouter at bounding box center [623, 349] width 28 height 14
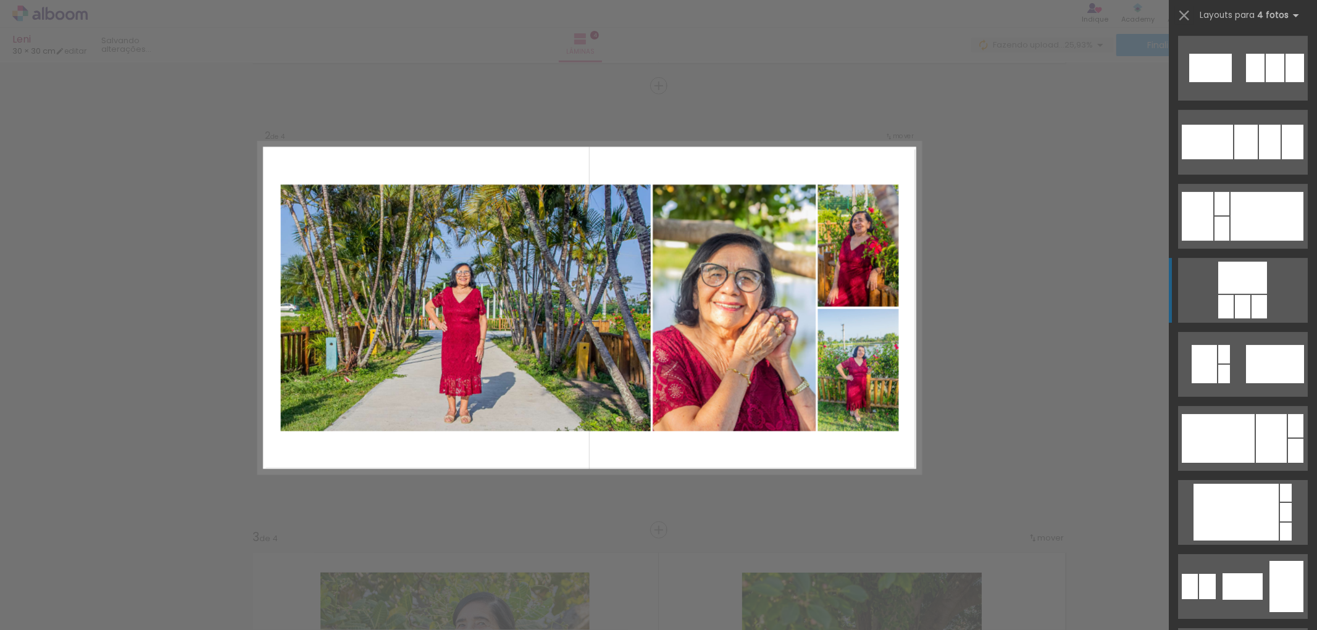
scroll to position [3566, 0]
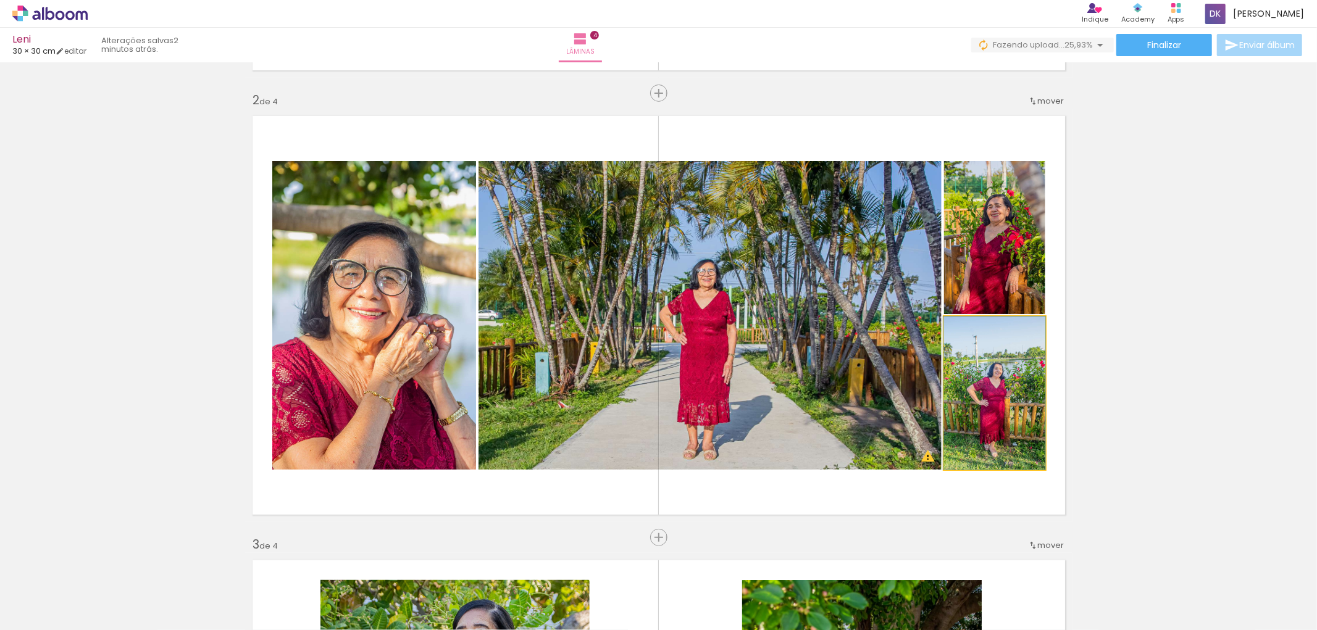
drag, startPoint x: 980, startPoint y: 386, endPoint x: 1236, endPoint y: 355, distance: 257.5
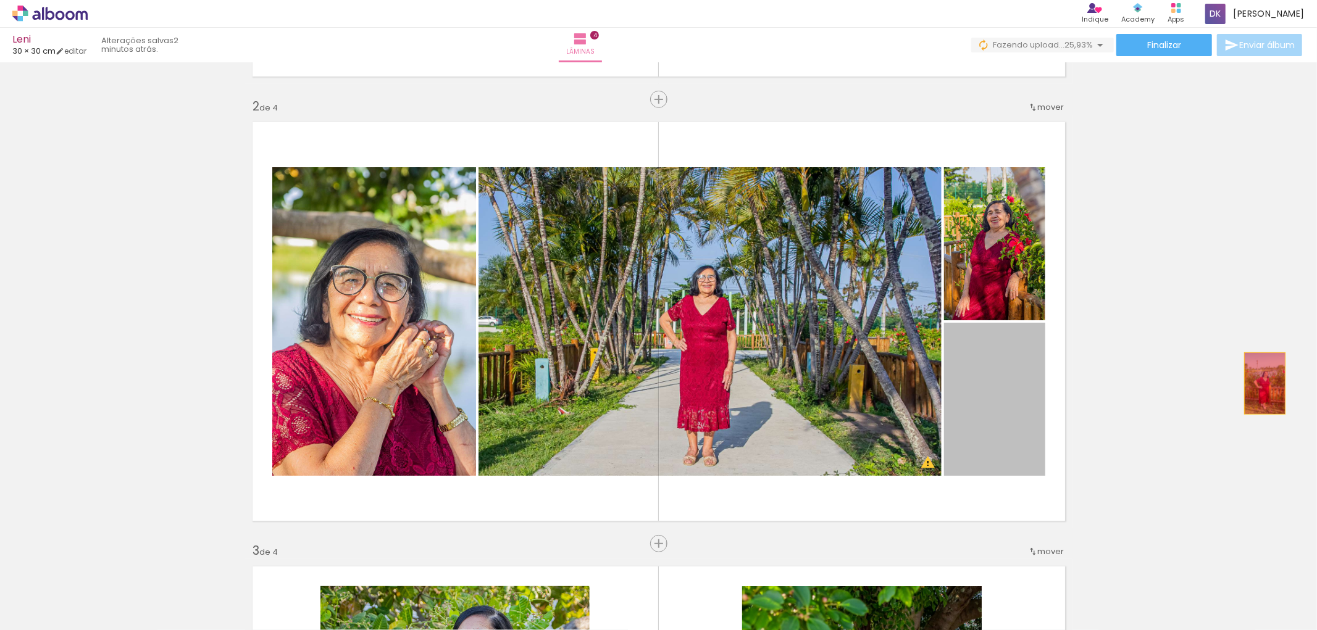
drag, startPoint x: 976, startPoint y: 389, endPoint x: 1279, endPoint y: 385, distance: 302.5
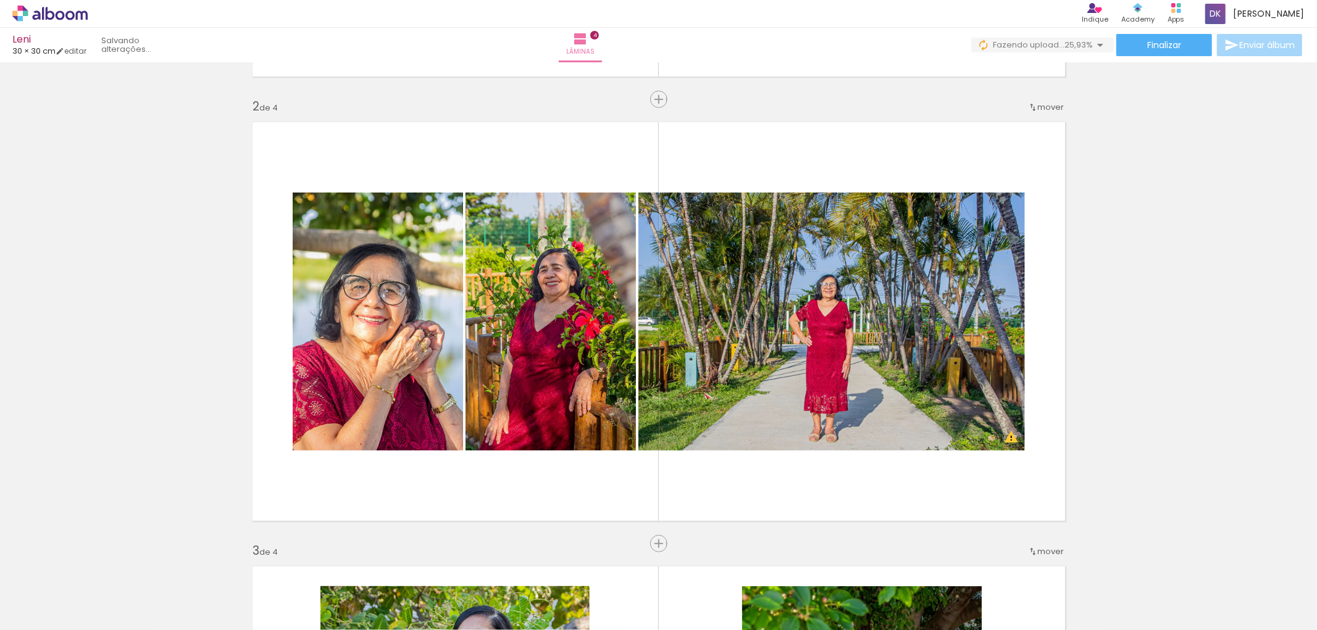
scroll to position [427, 0]
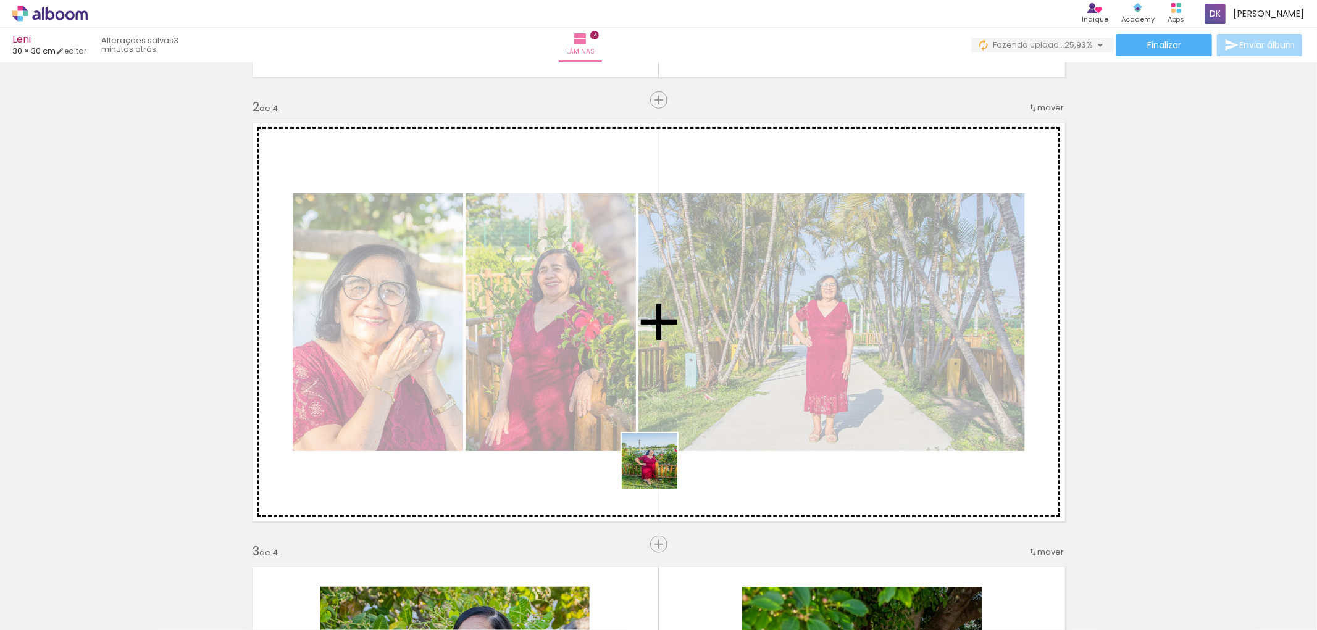
drag, startPoint x: 536, startPoint y: 593, endPoint x: 659, endPoint y: 470, distance: 173.3
click at [659, 470] on quentale-workspace at bounding box center [658, 315] width 1317 height 630
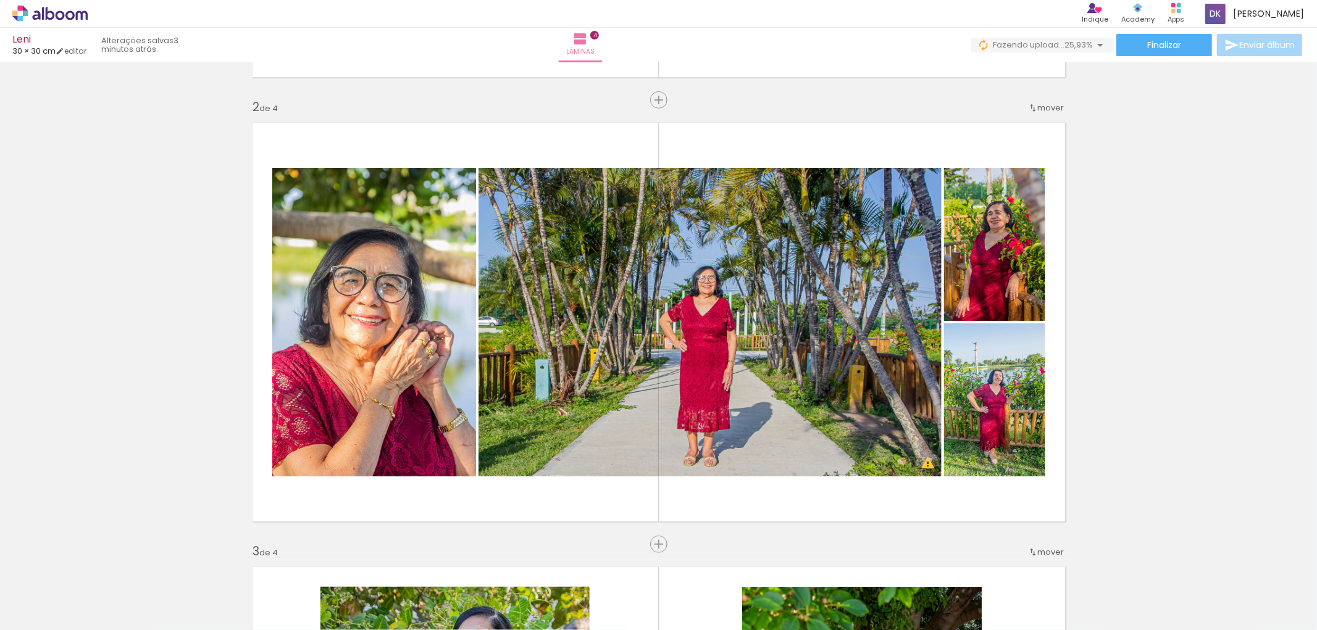
click at [711, 496] on quentale-layouter at bounding box center [658, 322] width 827 height 414
click at [608, 143] on quentale-layouter at bounding box center [658, 322] width 827 height 414
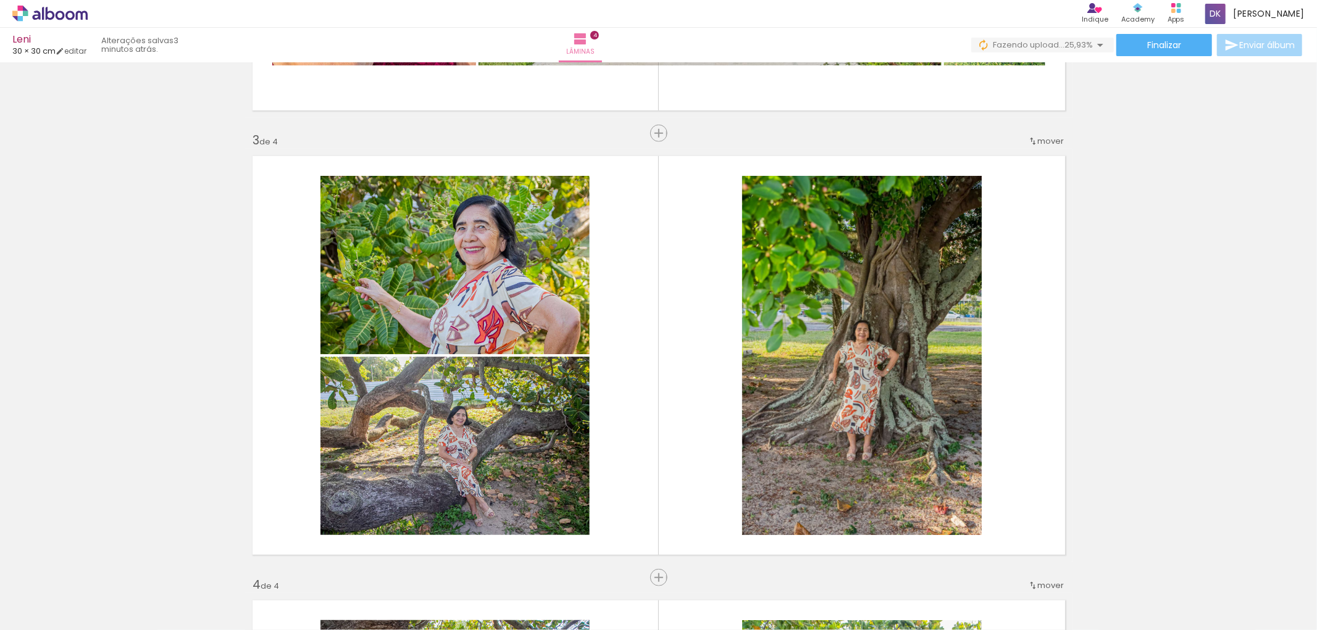
scroll to position [907, 0]
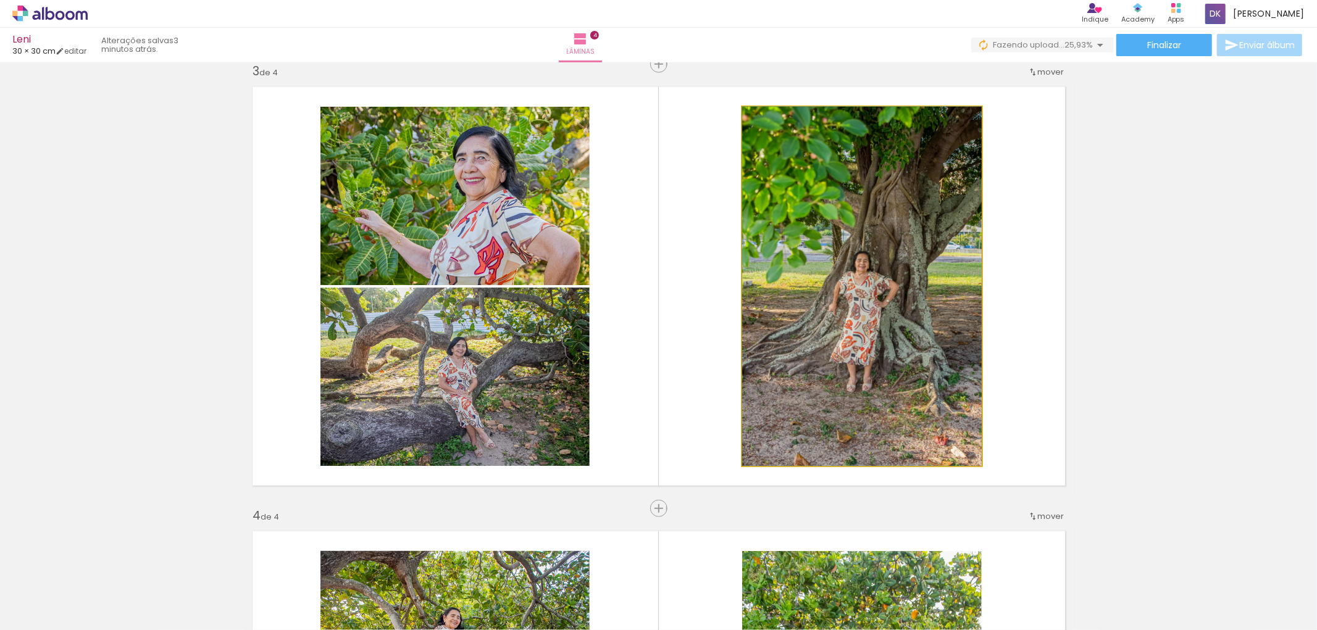
click at [909, 264] on quentale-photo at bounding box center [861, 286] width 239 height 359
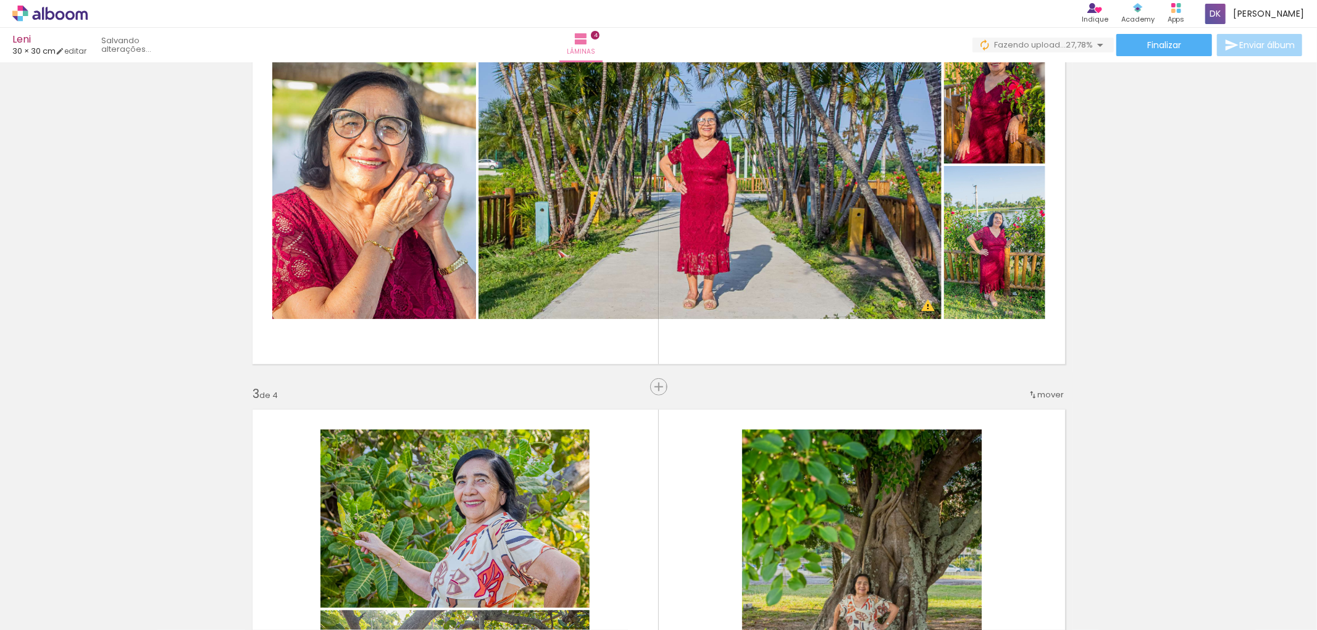
scroll to position [564, 0]
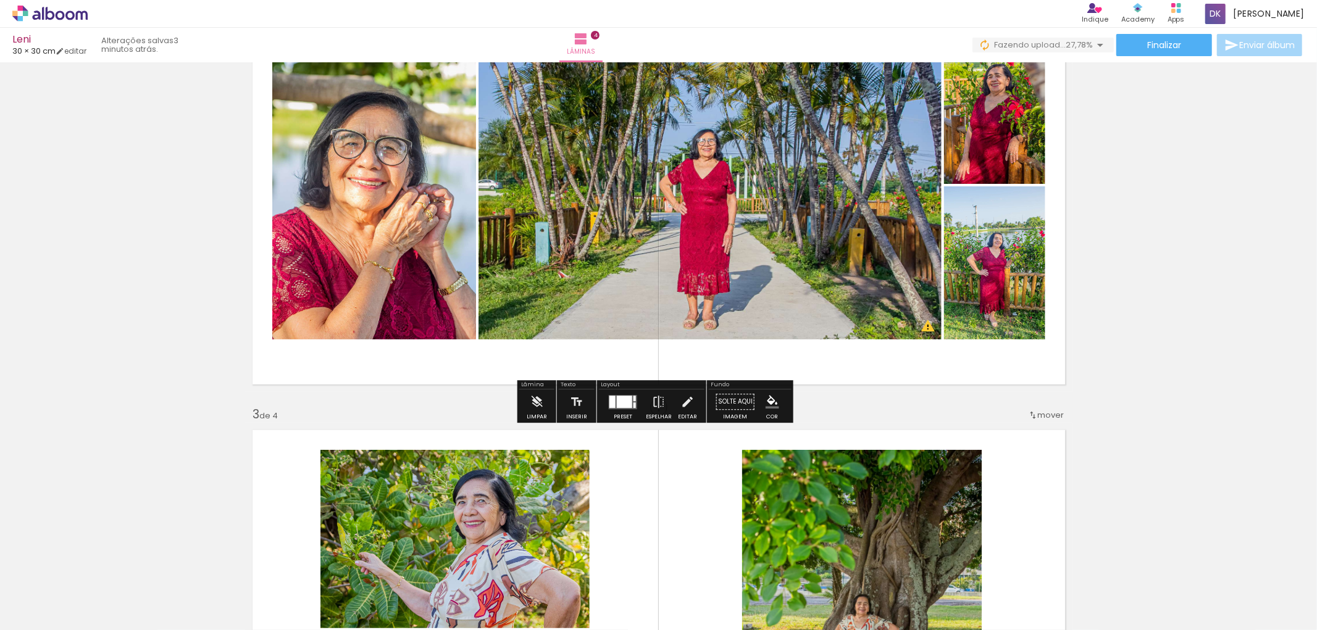
click at [691, 220] on quentale-photo at bounding box center [709, 185] width 463 height 309
click at [618, 400] on div at bounding box center [624, 402] width 15 height 12
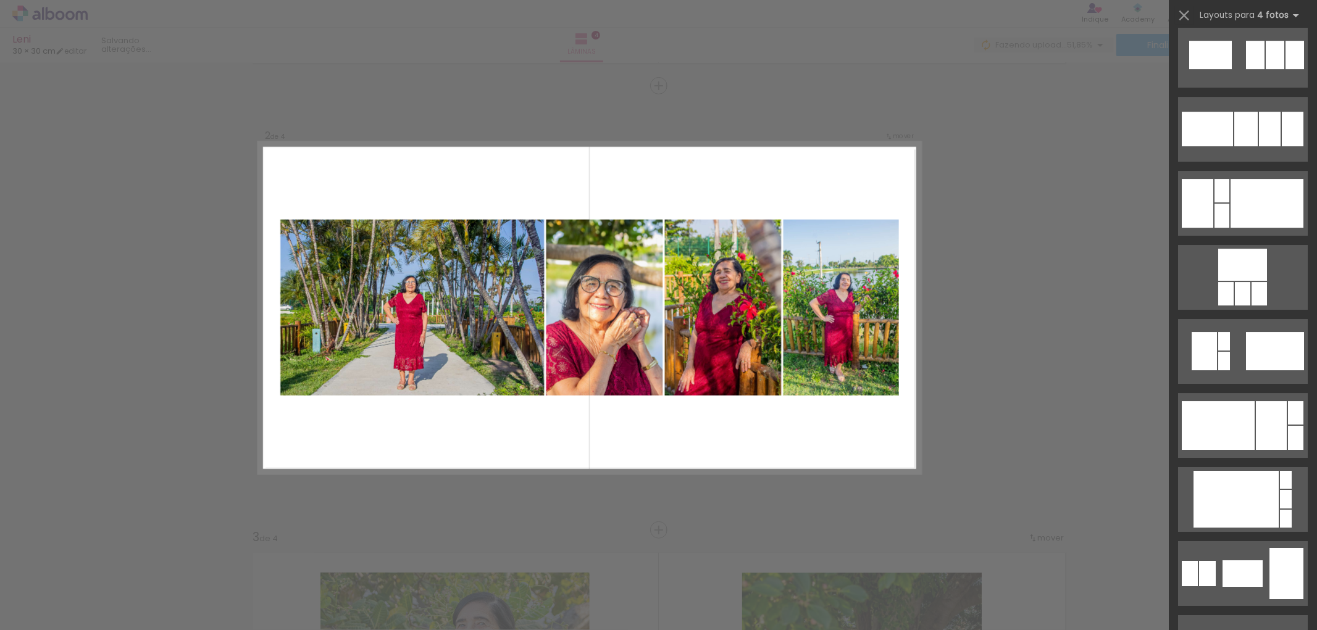
scroll to position [3497, 0]
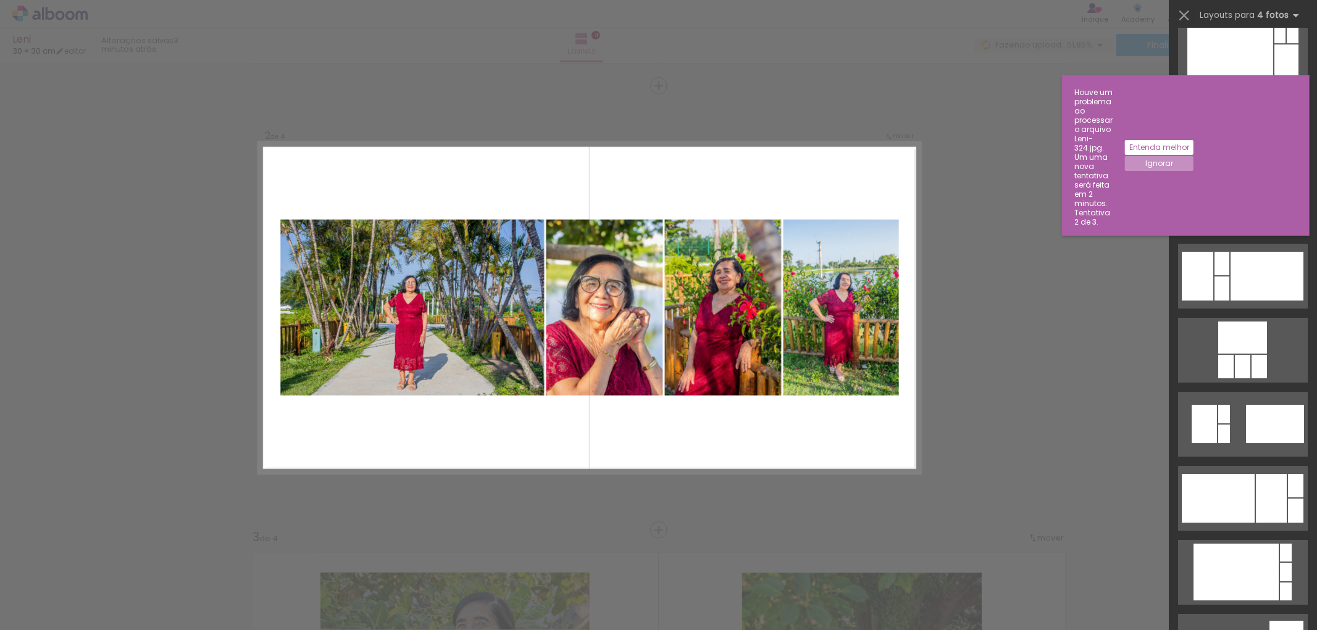
click at [1245, 204] on div at bounding box center [1245, 202] width 23 height 35
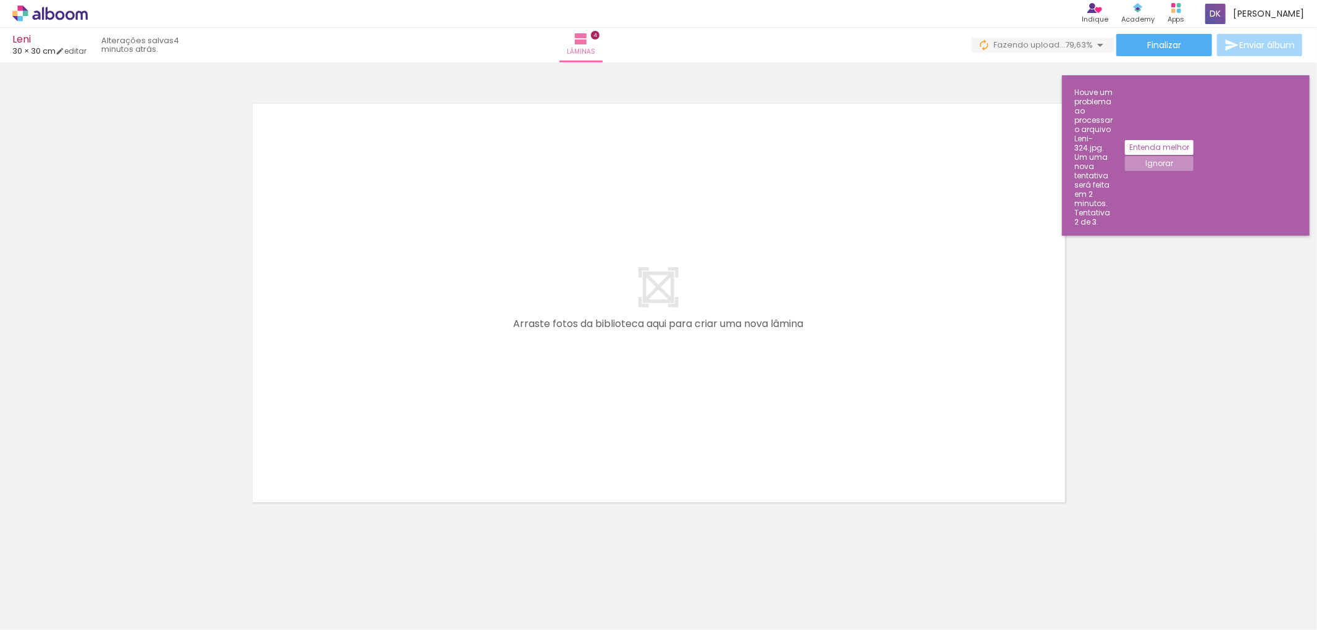
scroll to position [0, 662]
drag, startPoint x: 383, startPoint y: 601, endPoint x: 375, endPoint y: 431, distance: 169.9
click at [375, 431] on quentale-workspace at bounding box center [658, 315] width 1317 height 630
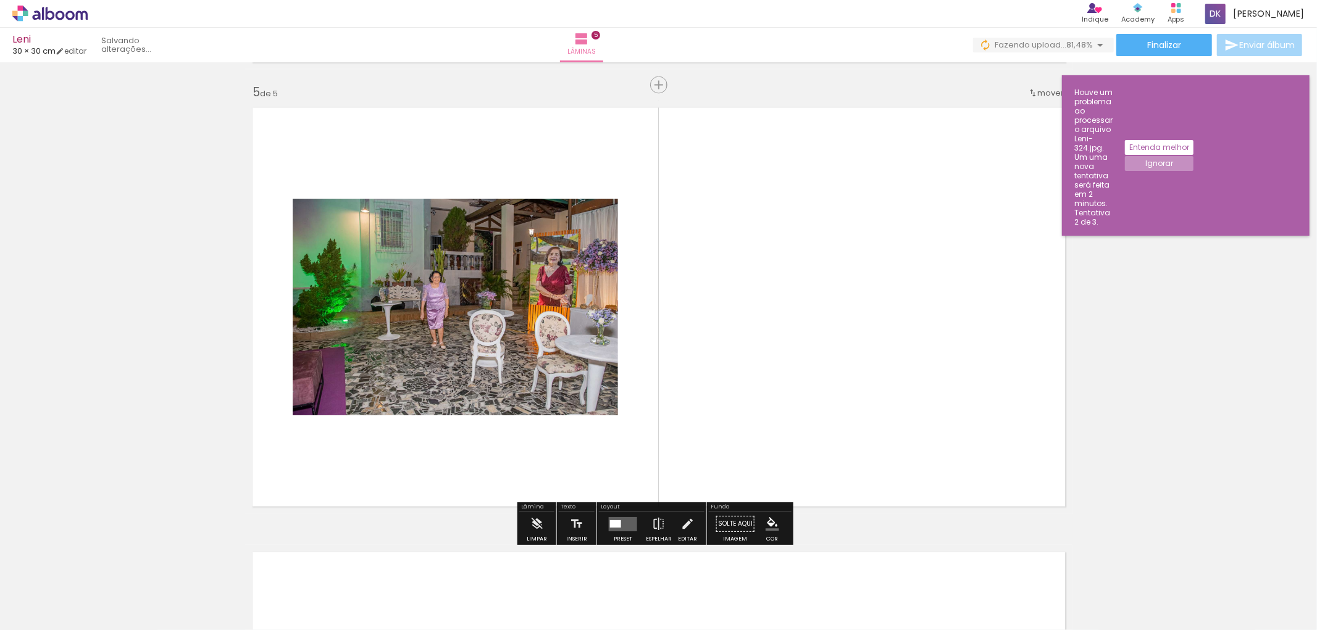
scroll to position [1774, 0]
drag, startPoint x: 515, startPoint y: 523, endPoint x: 607, endPoint y: 403, distance: 151.4
click at [607, 403] on quentale-workspace at bounding box center [658, 315] width 1317 height 630
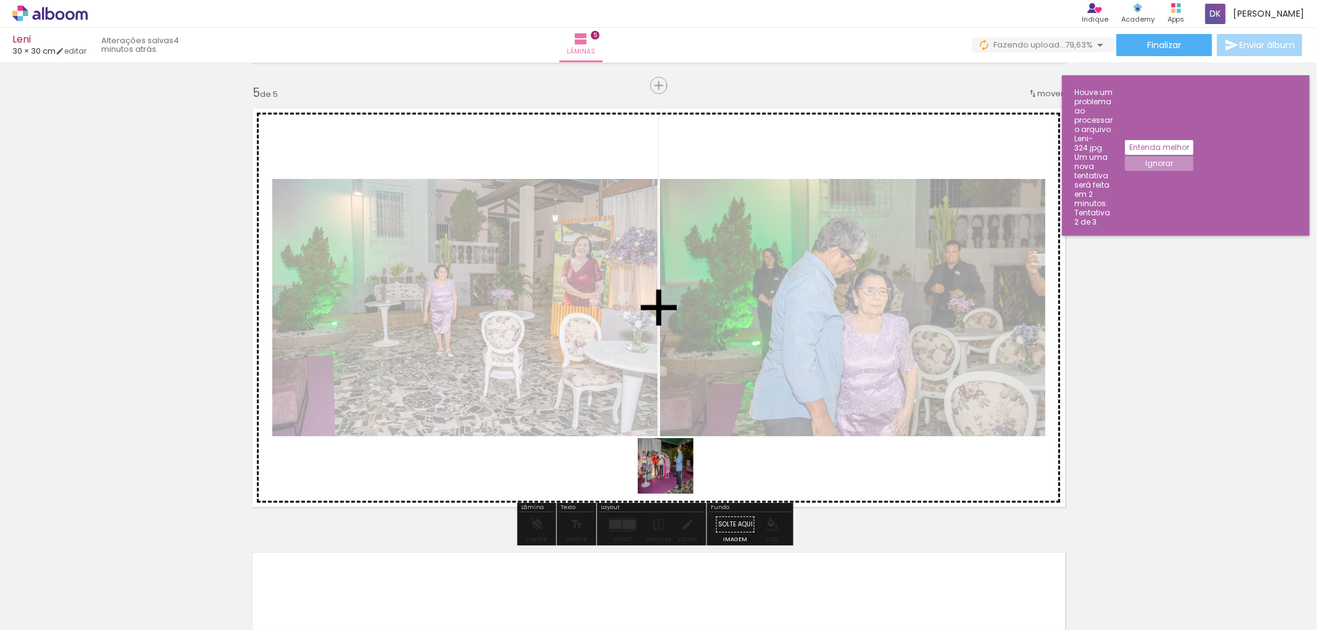
drag, startPoint x: 495, startPoint y: 594, endPoint x: 714, endPoint y: 443, distance: 266.1
click at [714, 440] on quentale-workspace at bounding box center [658, 315] width 1317 height 630
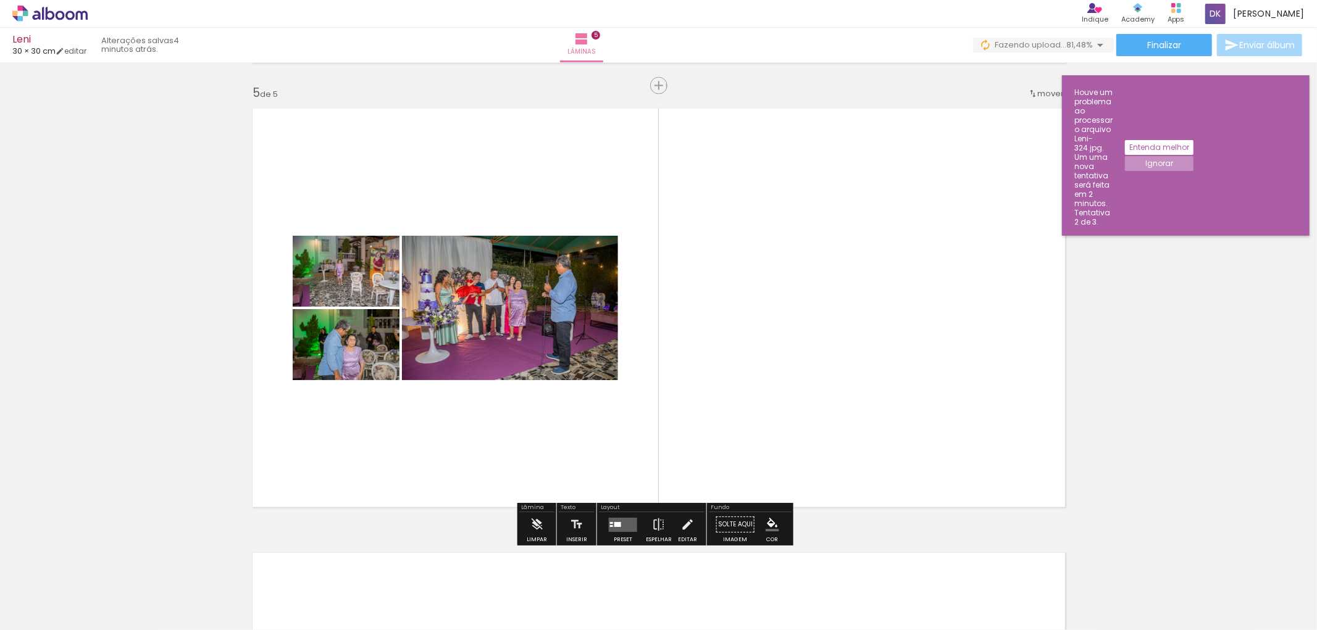
drag, startPoint x: 618, startPoint y: 528, endPoint x: 781, endPoint y: 453, distance: 179.2
click at [620, 527] on quentale-layouter at bounding box center [623, 525] width 28 height 14
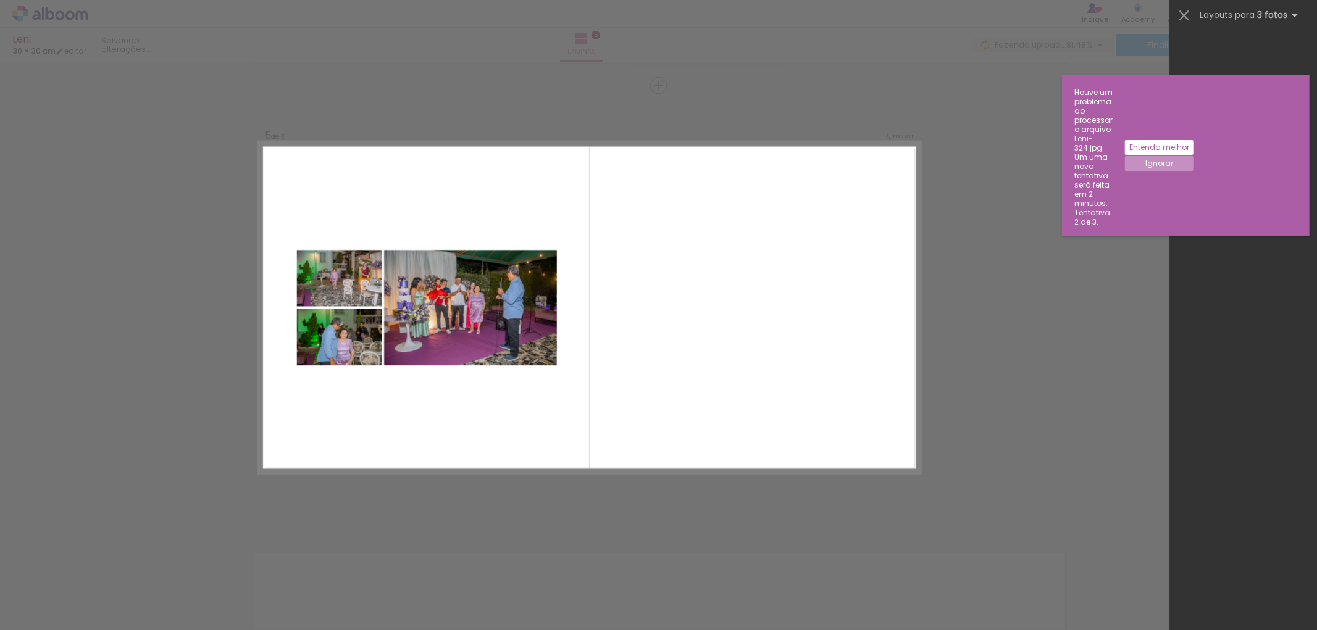
scroll to position [0, 0]
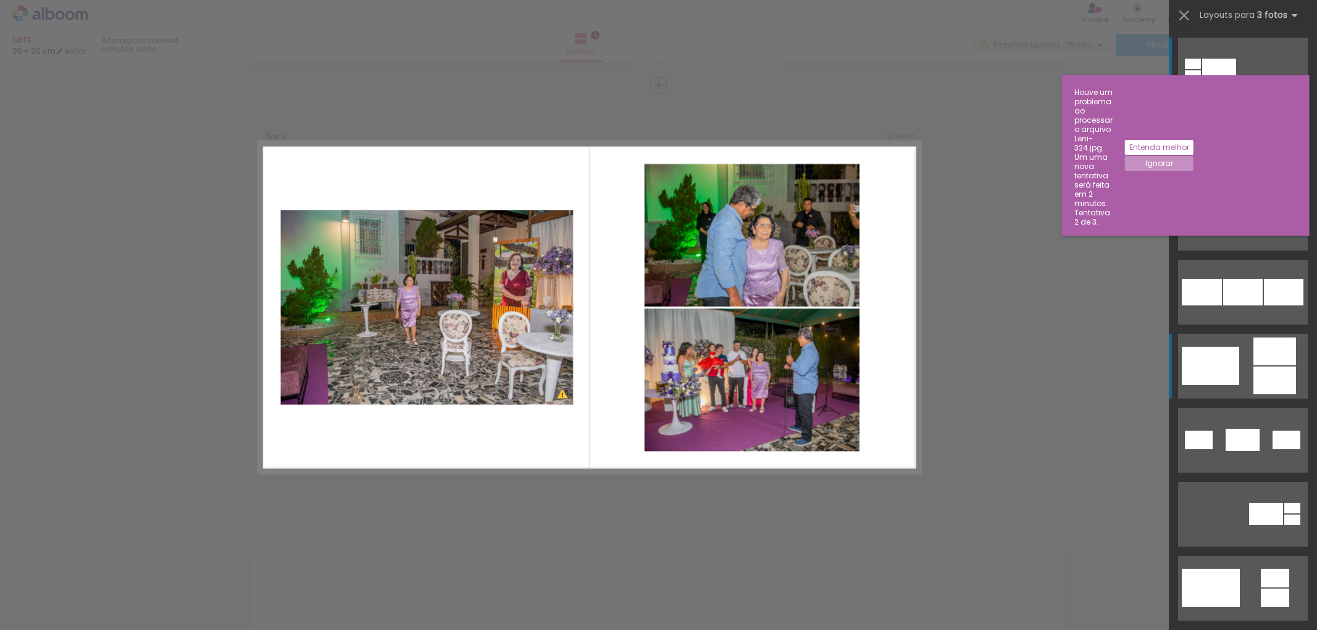
click at [1223, 369] on div at bounding box center [1209, 366] width 57 height 38
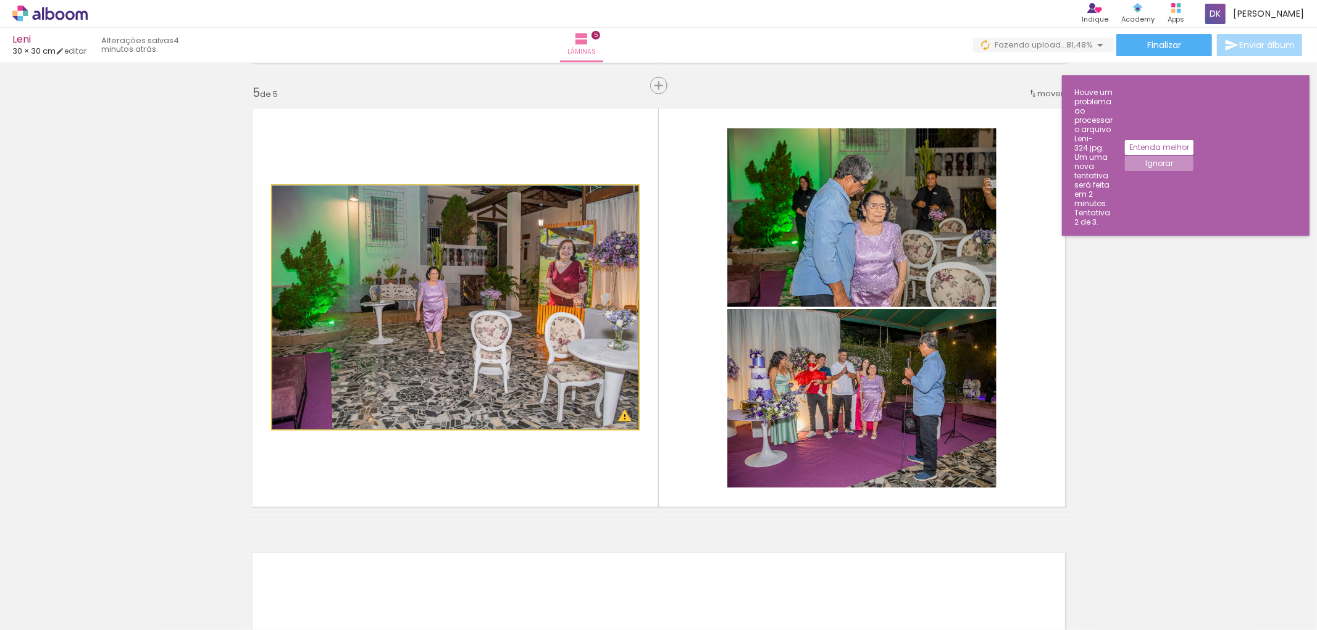
click at [621, 422] on quentale-photo at bounding box center [455, 308] width 366 height 244
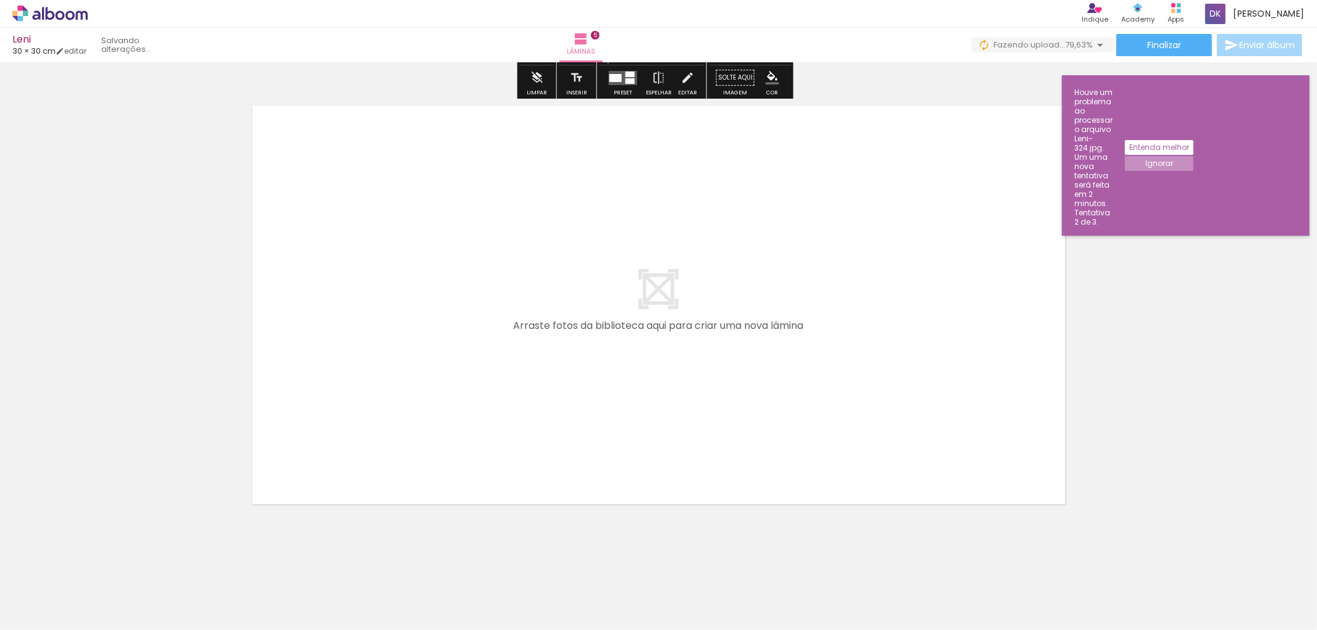
scroll to position [2224, 0]
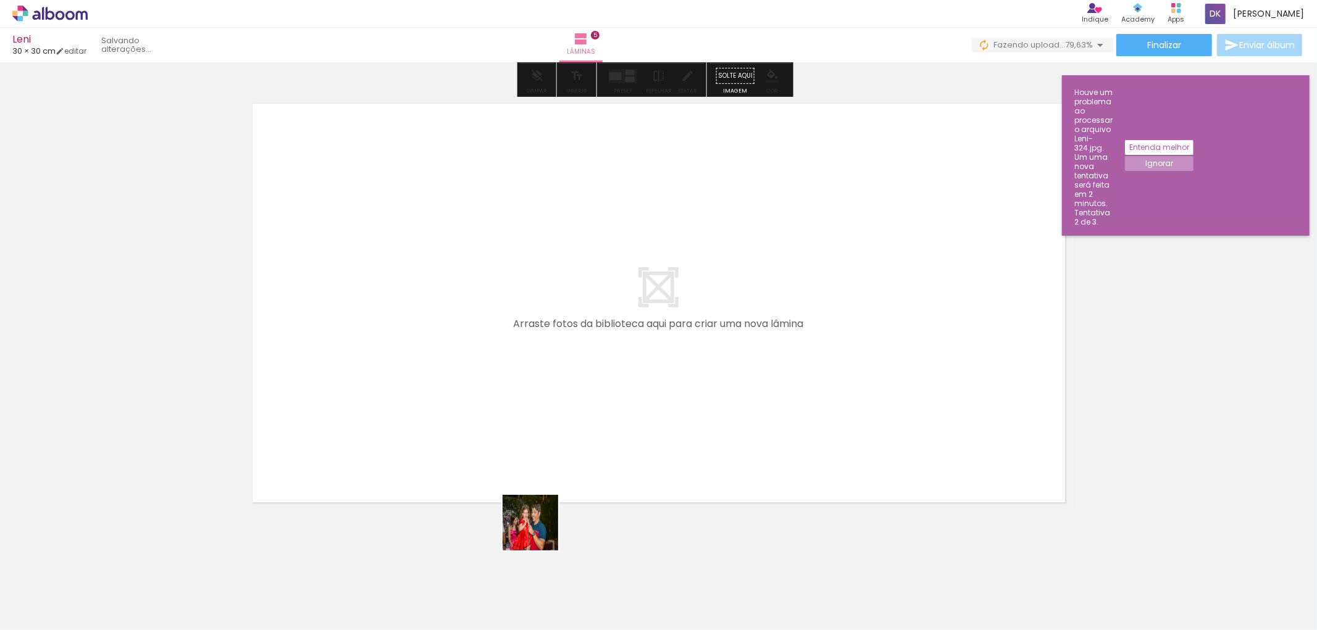
drag, startPoint x: 563, startPoint y: 595, endPoint x: 651, endPoint y: 601, distance: 87.9
click at [489, 449] on quentale-workspace at bounding box center [658, 315] width 1317 height 630
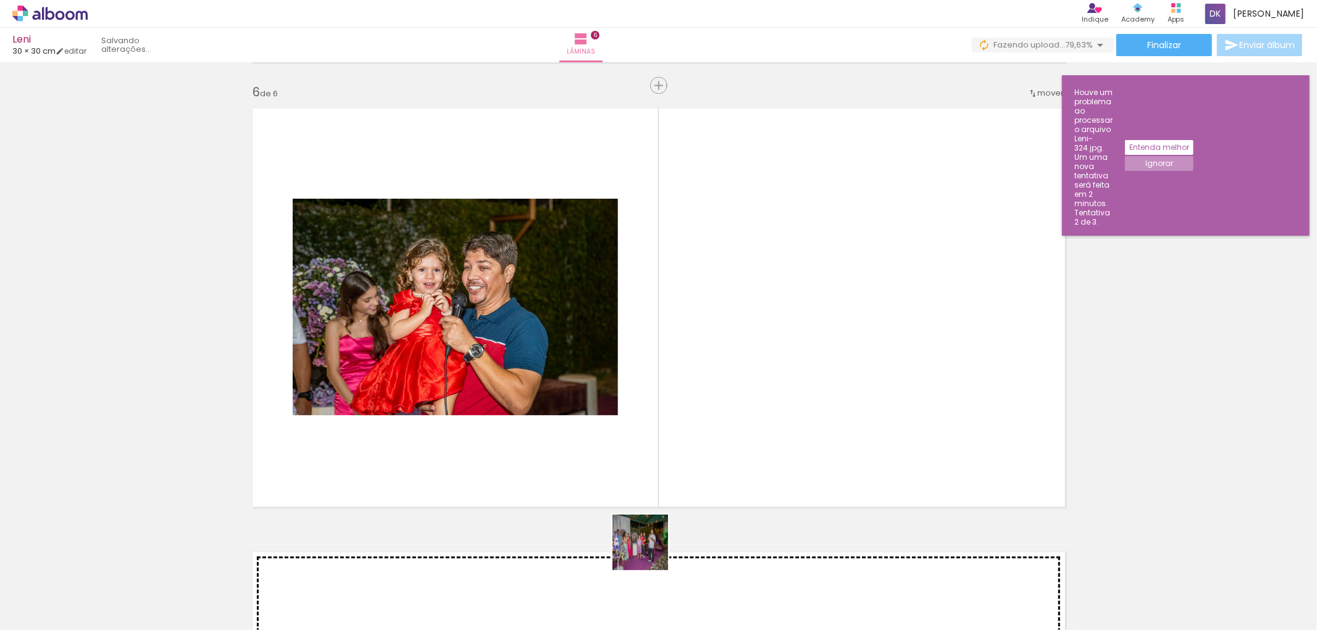
scroll to position [2219, 0]
drag, startPoint x: 650, startPoint y: 602, endPoint x: 707, endPoint y: 539, distance: 84.8
click at [667, 406] on quentale-workspace at bounding box center [658, 315] width 1317 height 630
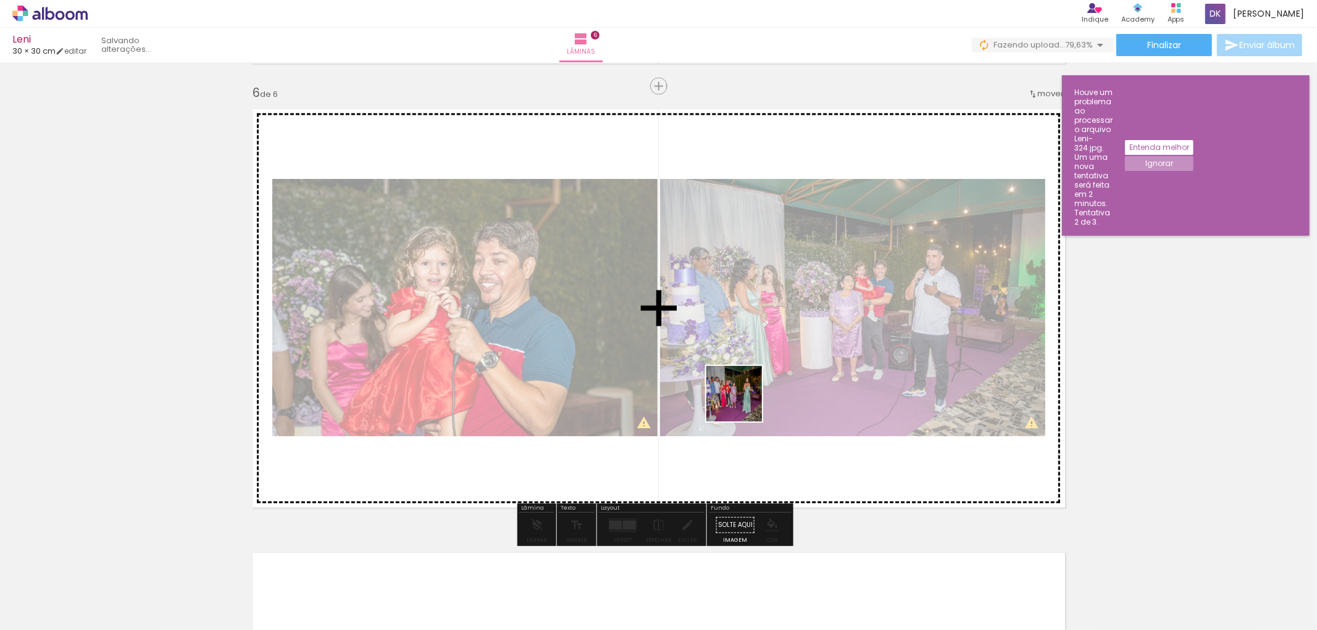
drag, startPoint x: 718, startPoint y: 608, endPoint x: 743, endPoint y: 403, distance: 206.4
click at [743, 403] on quentale-workspace at bounding box center [658, 315] width 1317 height 630
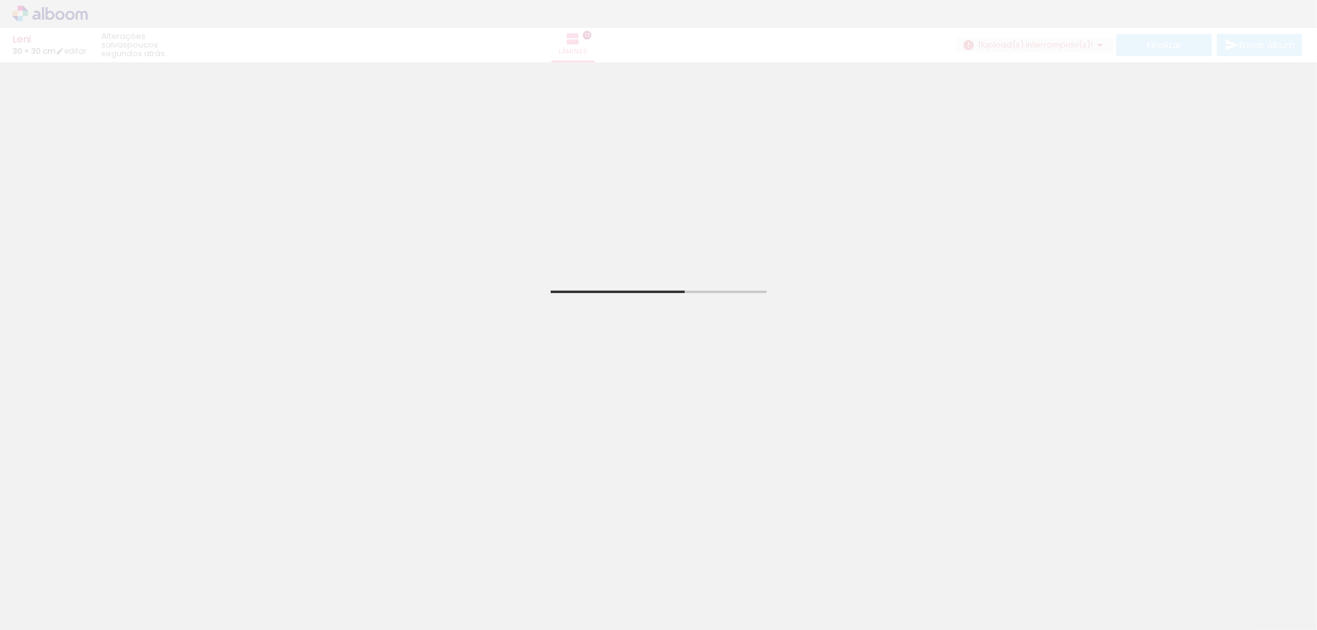
scroll to position [2409, 0]
